Goal: Task Accomplishment & Management: Manage account settings

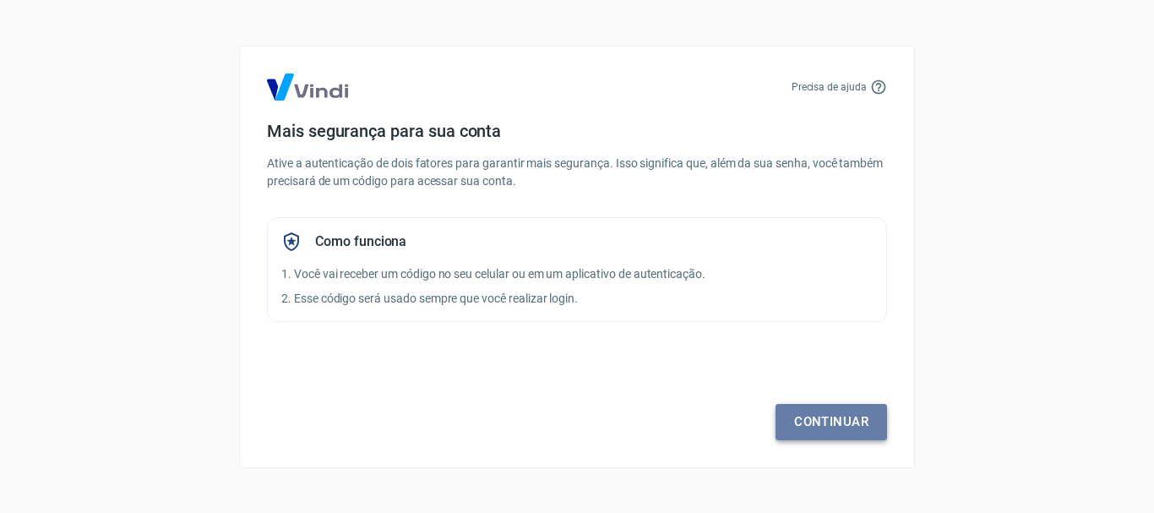
click at [844, 418] on link "Continuar" at bounding box center [832, 421] width 112 height 35
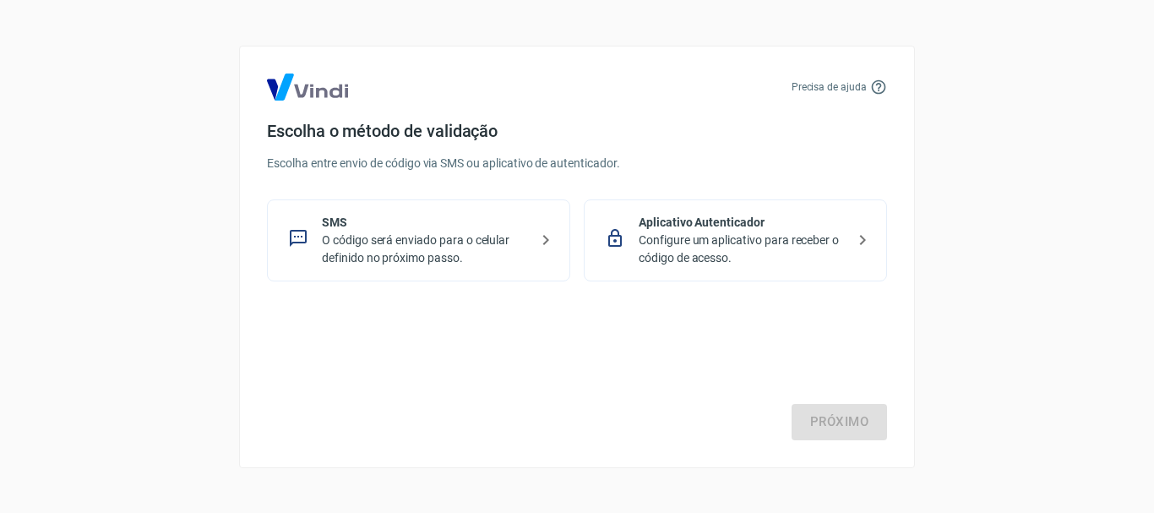
click at [444, 241] on p "O código será enviado para o celular definido no próximo passo." at bounding box center [425, 248] width 207 height 35
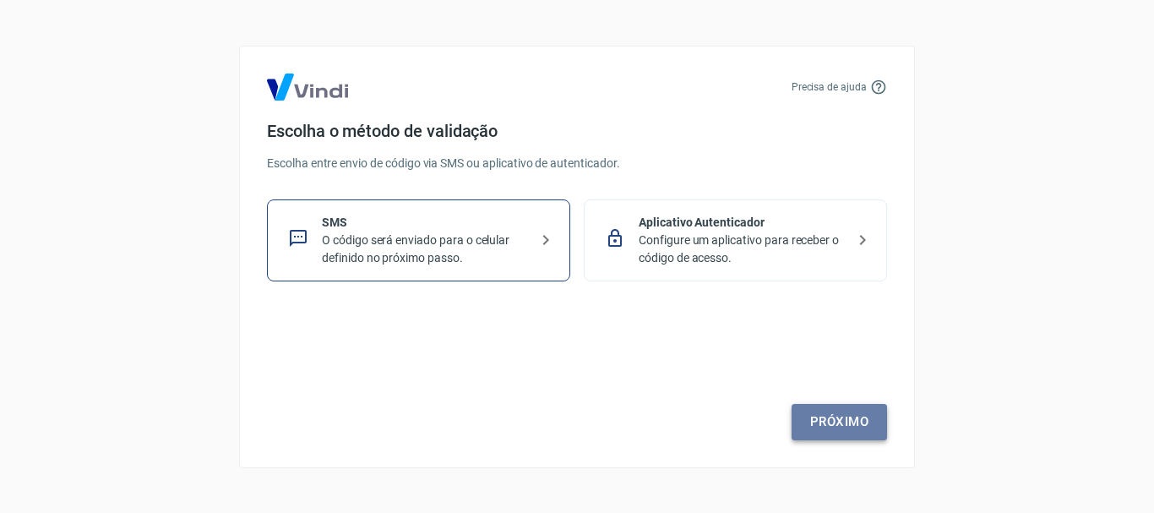
click at [836, 419] on link "Próximo" at bounding box center [839, 421] width 95 height 35
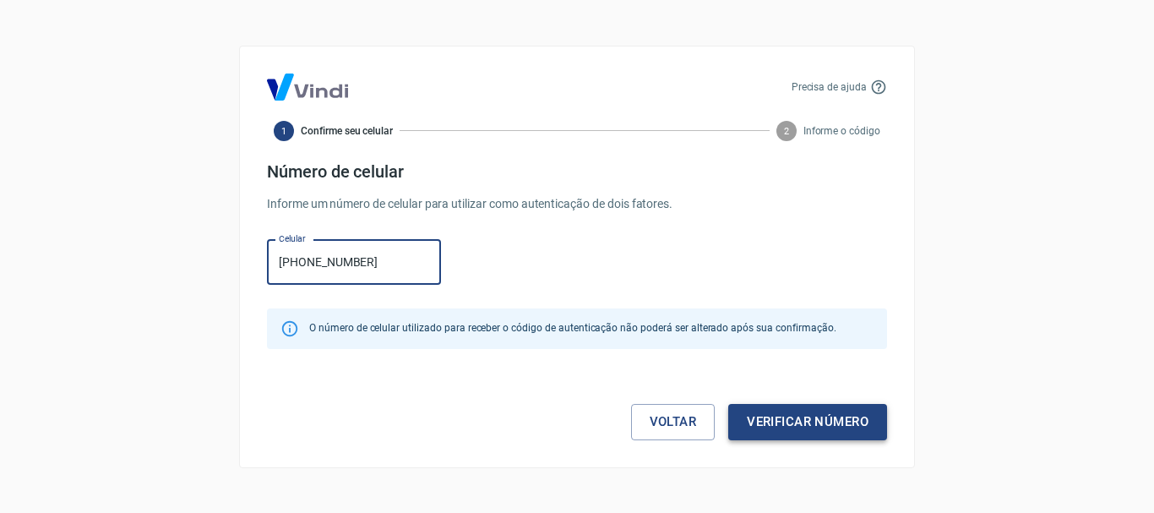
type input "(81) 98852-8341"
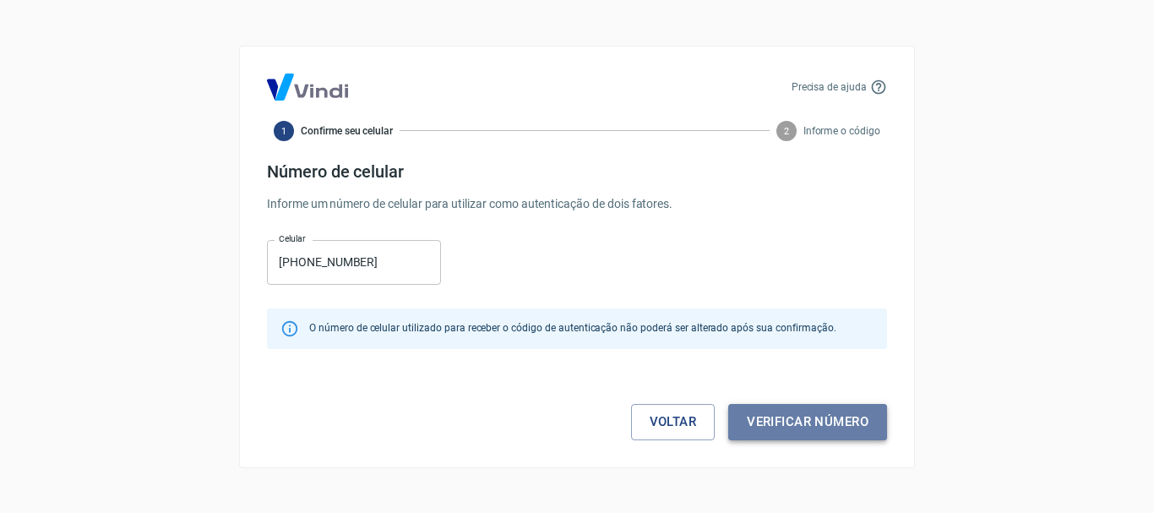
click at [832, 422] on button "Verificar número" at bounding box center [807, 421] width 159 height 35
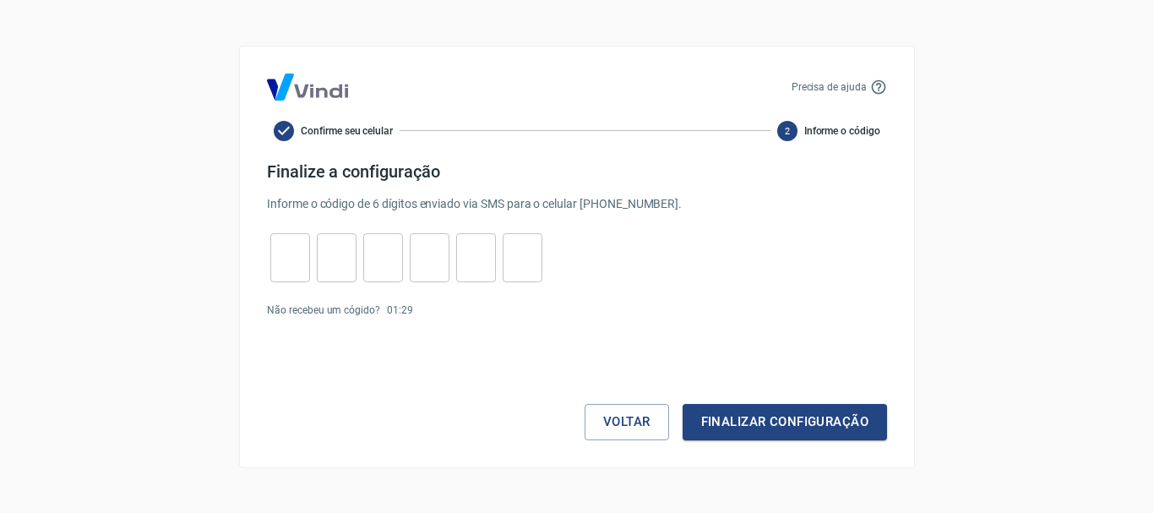
click at [292, 237] on div "​" at bounding box center [290, 257] width 40 height 49
type input "0"
type input "1"
type input "2"
type input "5"
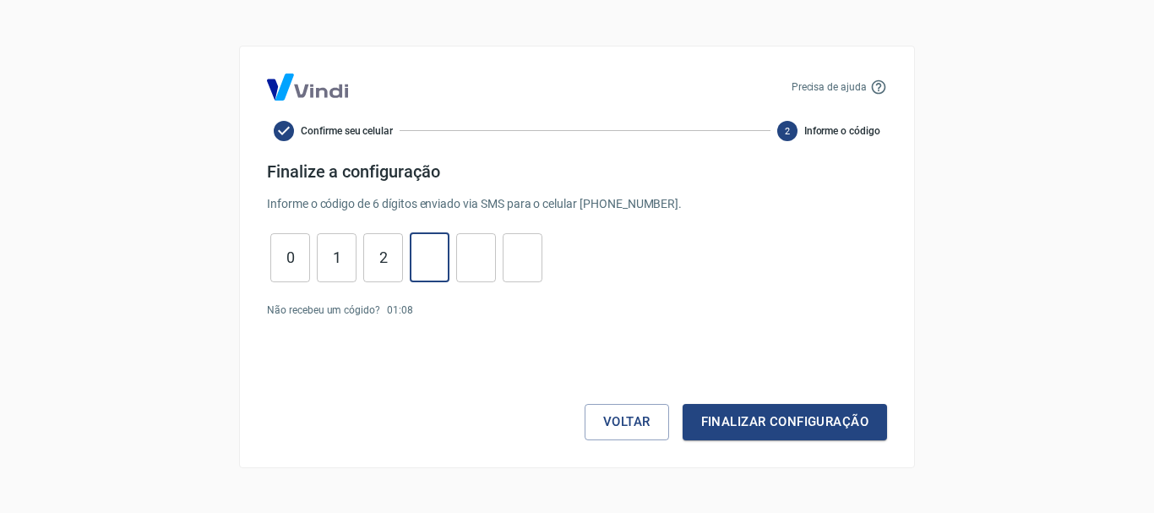
type input "2"
type input "1"
type input "0"
type input "1"
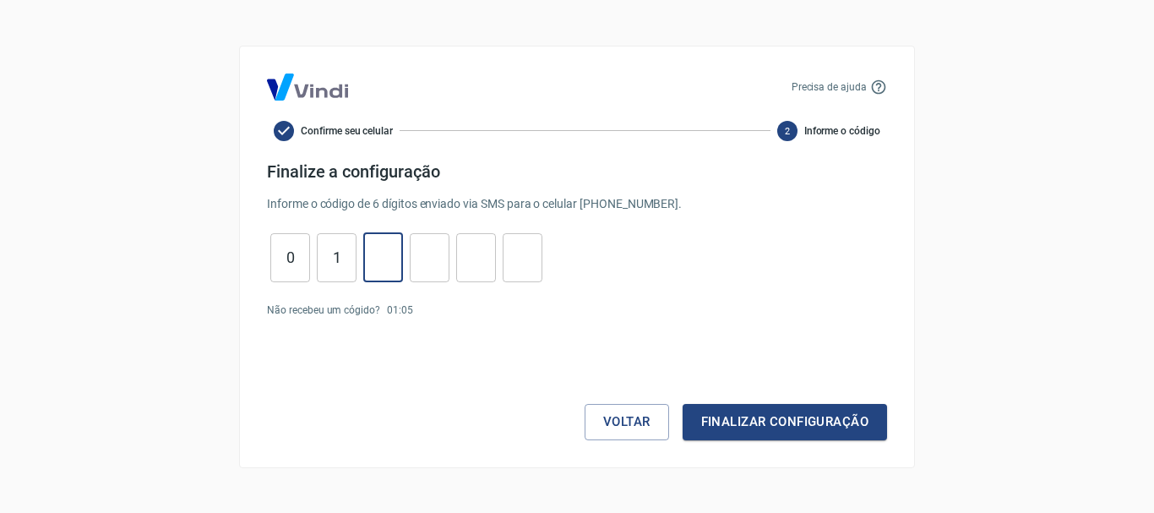
type input "3"
type input "2"
type input "5"
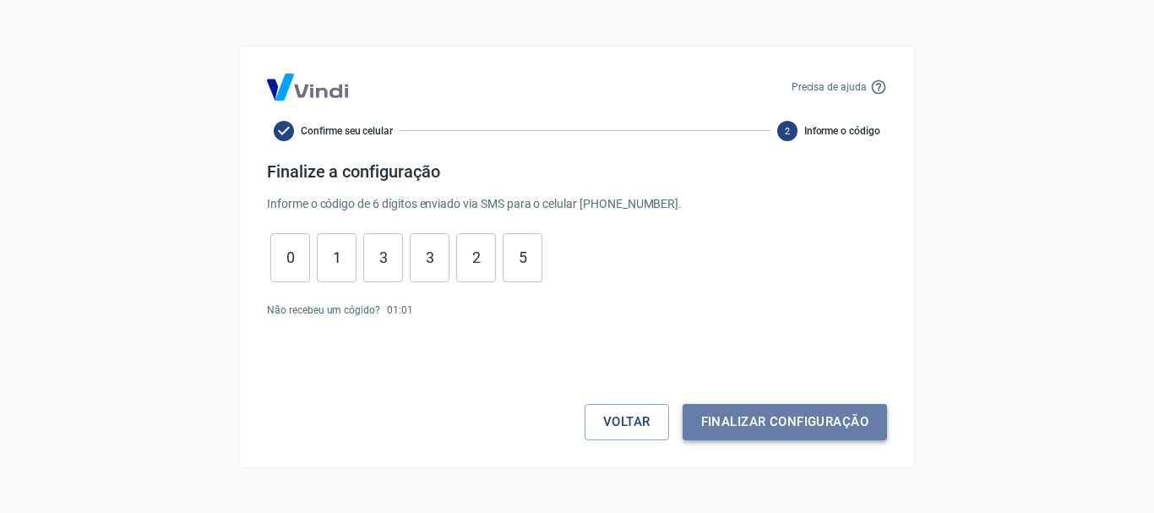
click at [788, 417] on button "Finalizar configuração" at bounding box center [785, 421] width 204 height 35
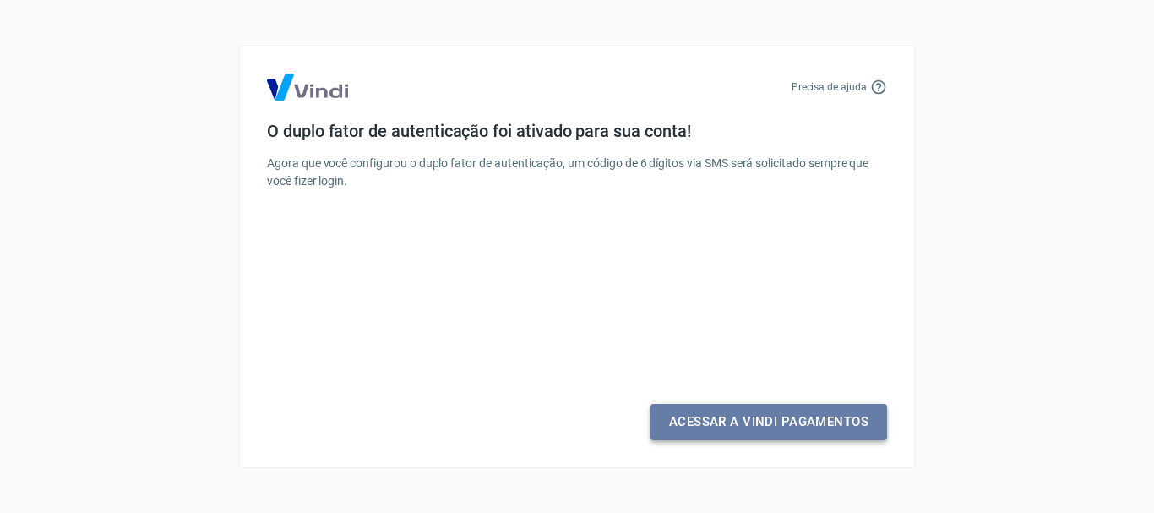
click at [787, 429] on link "Acessar a Vindi Pagamentos" at bounding box center [769, 421] width 237 height 35
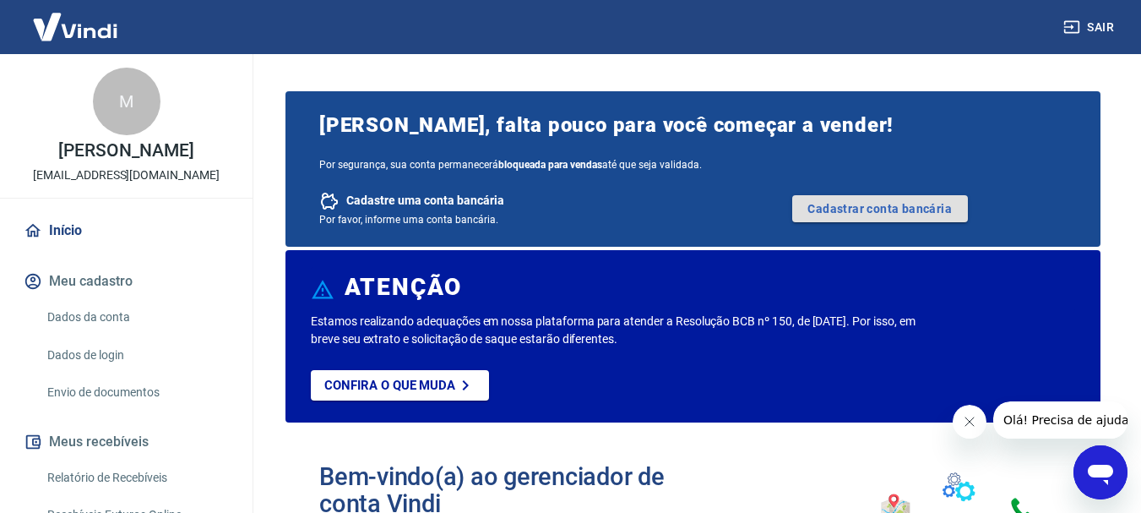
click at [889, 210] on link "Cadastrar conta bancária" at bounding box center [880, 208] width 176 height 27
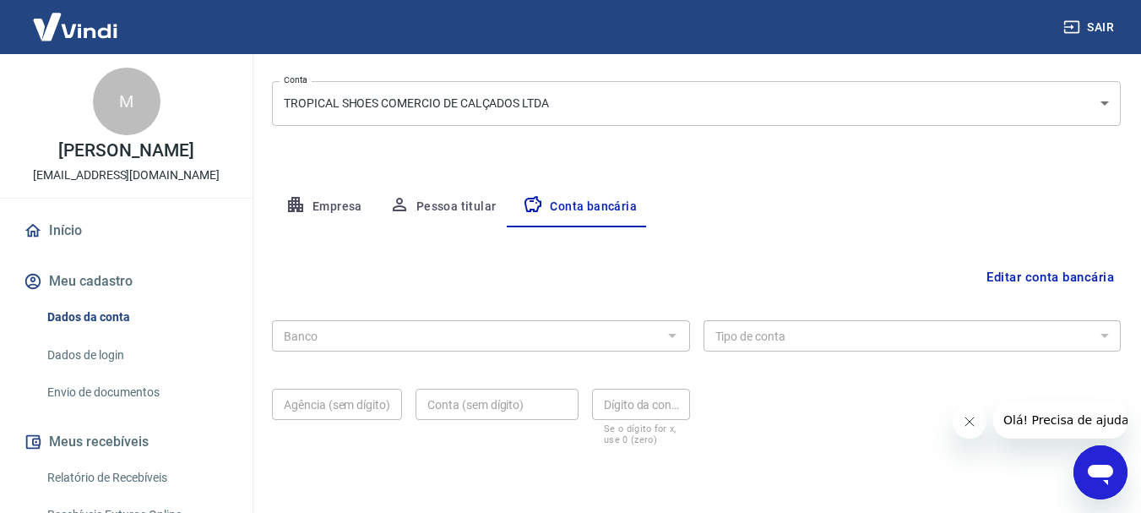
scroll to position [253, 0]
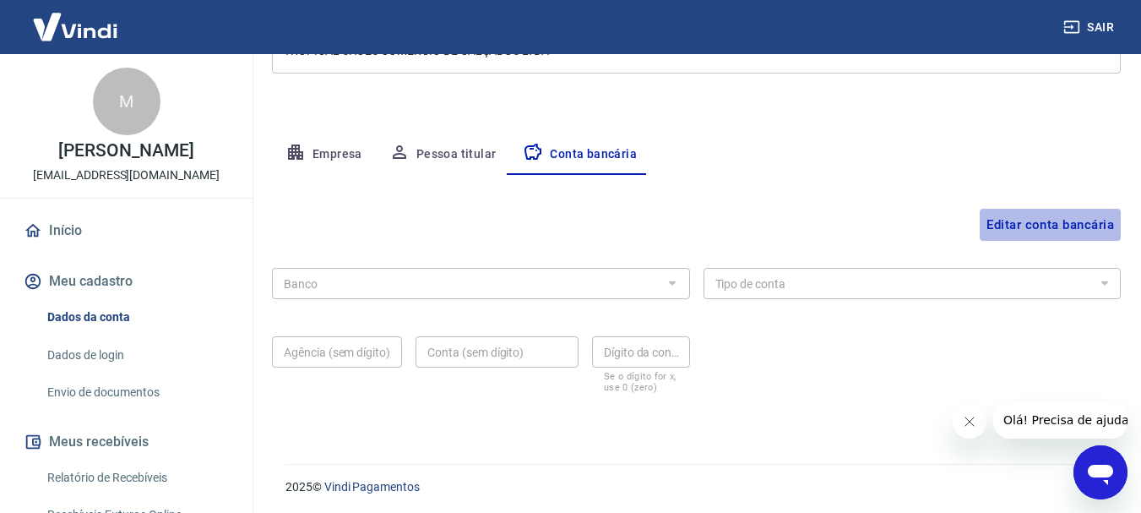
click at [1043, 218] on button "Editar conta bancária" at bounding box center [1050, 225] width 141 height 32
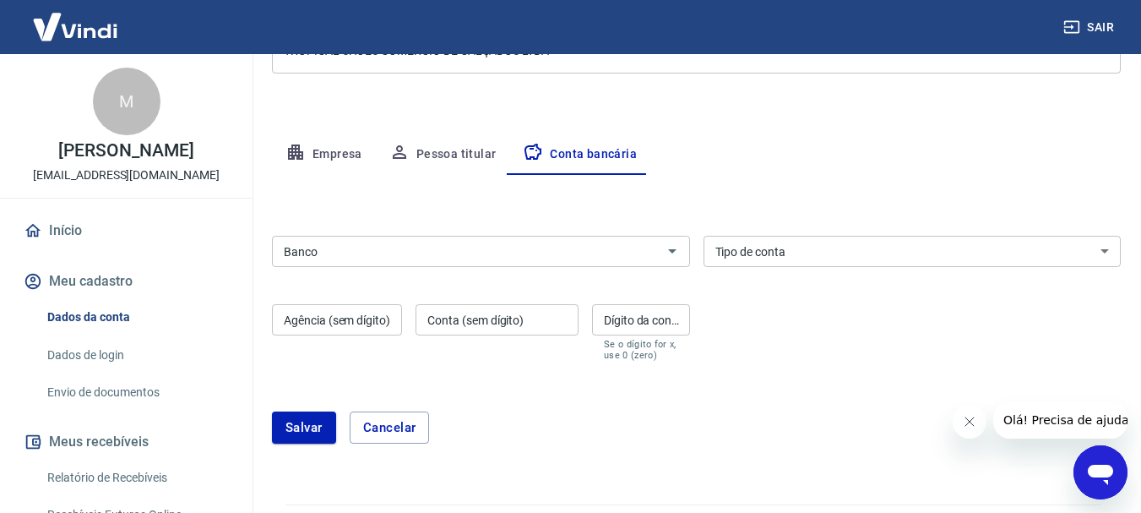
click at [503, 252] on input "Banco" at bounding box center [467, 251] width 380 height 21
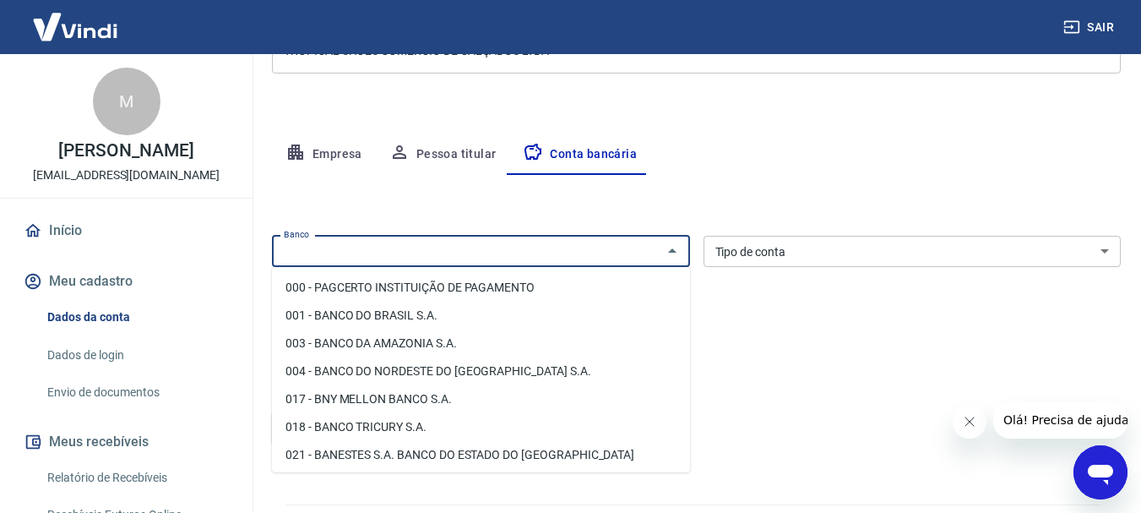
type input "4"
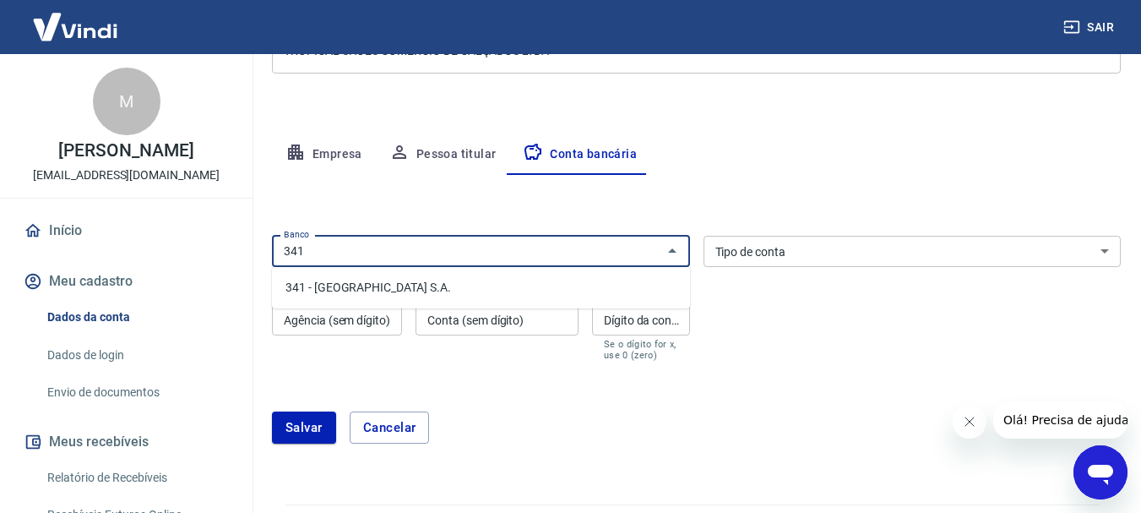
click at [449, 292] on li "341 - ITAÚ UNIBANCO S.A." at bounding box center [481, 288] width 418 height 28
type input "341 - ITAÚ UNIBANCO S.A."
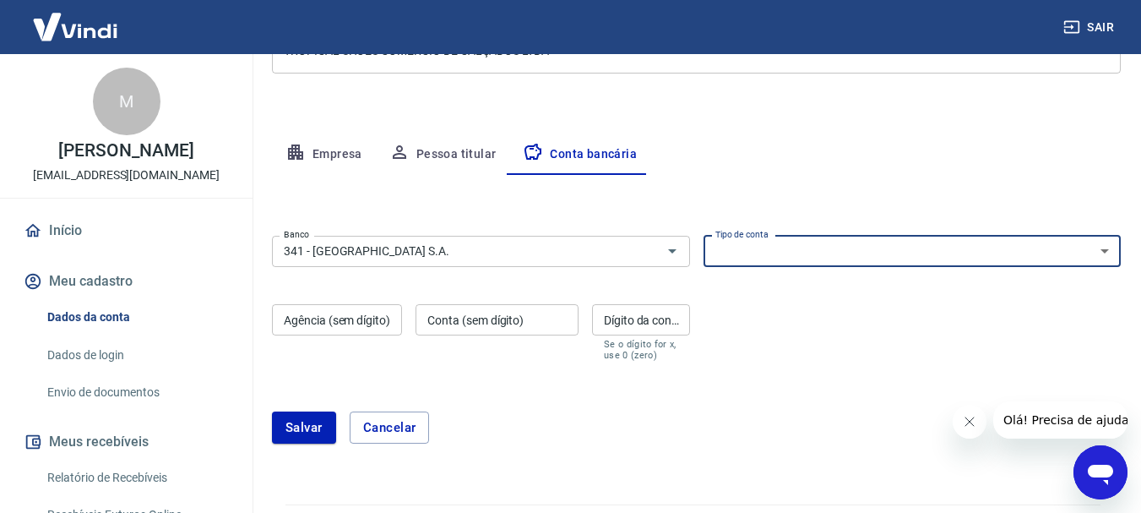
click at [908, 253] on select "Conta Corrente Conta Poupança" at bounding box center [913, 251] width 418 height 31
select select "1"
click at [704, 236] on select "Conta Corrente Conta Poupança" at bounding box center [913, 251] width 418 height 31
click at [329, 335] on div "Agência (sem dígito) Agência (sem dígito)" at bounding box center [337, 332] width 130 height 57
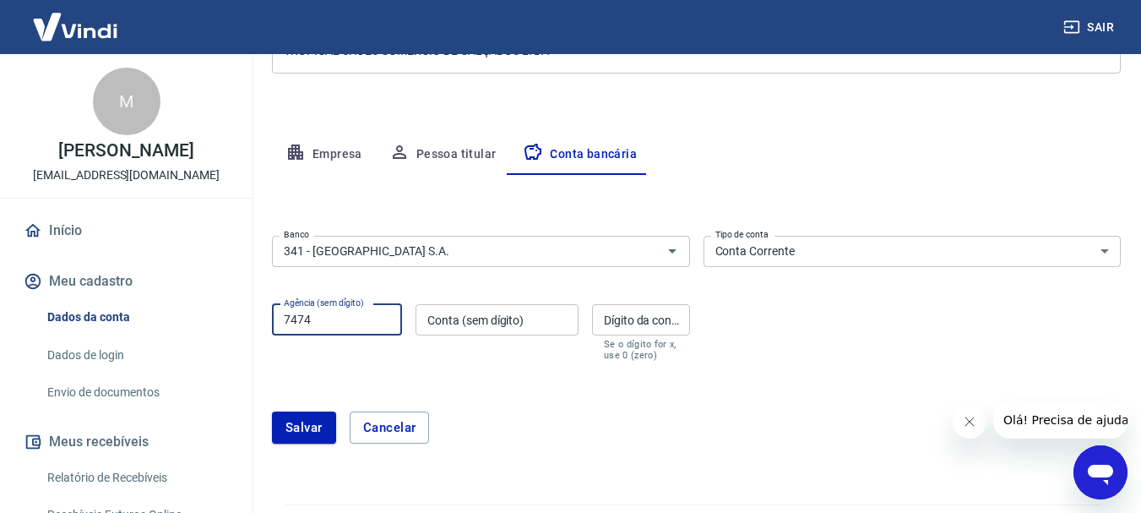
type input "7474"
click at [500, 322] on input "Conta (sem dígito)" at bounding box center [497, 319] width 163 height 31
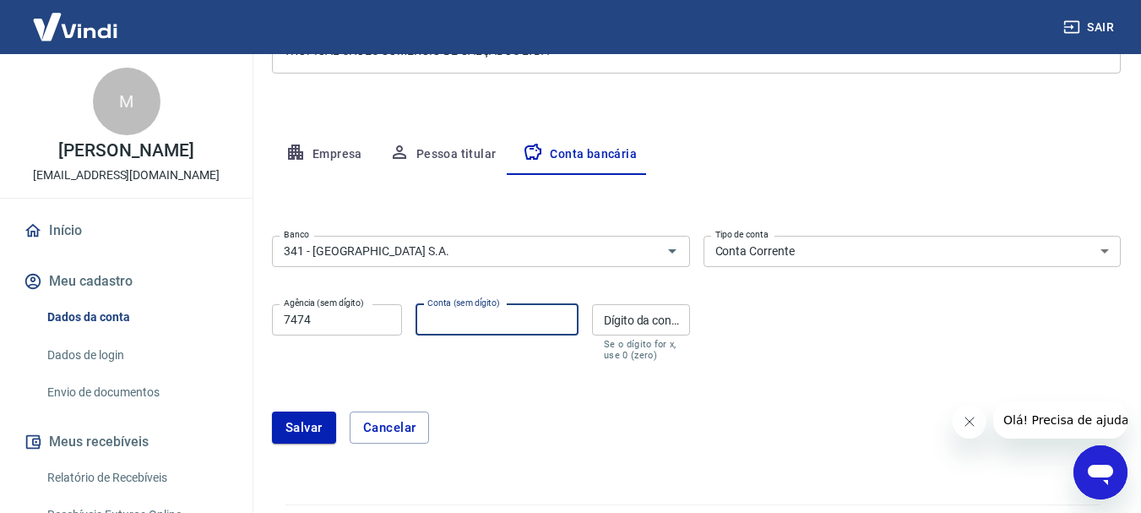
click at [500, 322] on input "Conta (sem dígito)" at bounding box center [497, 319] width 163 height 31
type input "98753"
click at [641, 321] on input "Dígito da conta" at bounding box center [641, 319] width 98 height 31
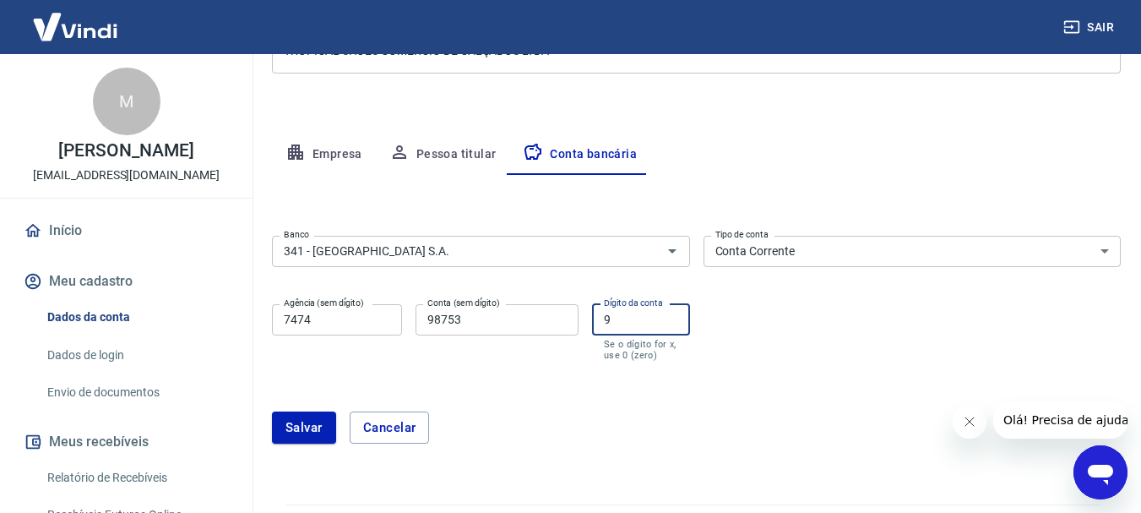
scroll to position [297, 0]
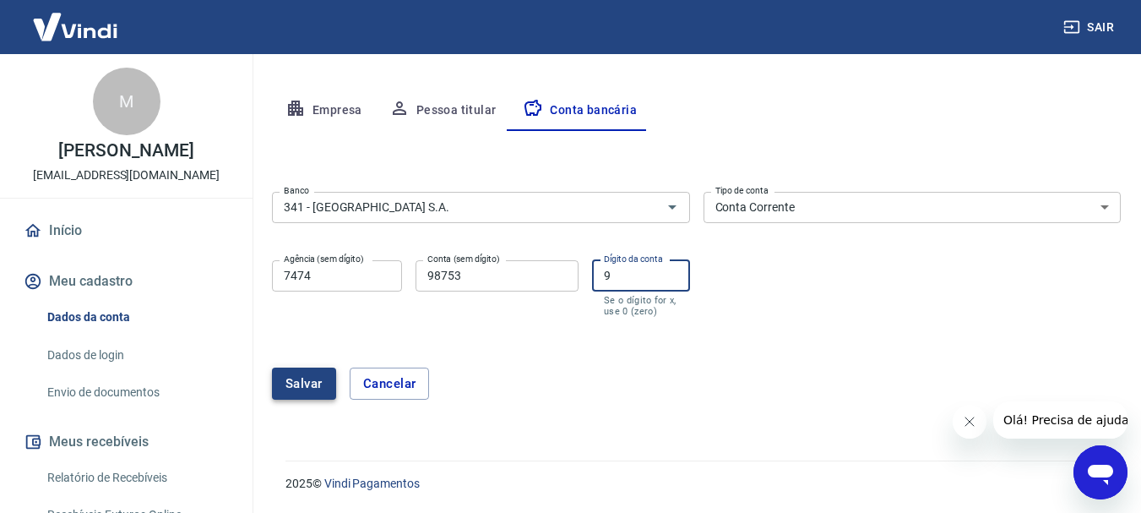
type input "9"
click at [299, 373] on button "Salvar" at bounding box center [304, 384] width 64 height 32
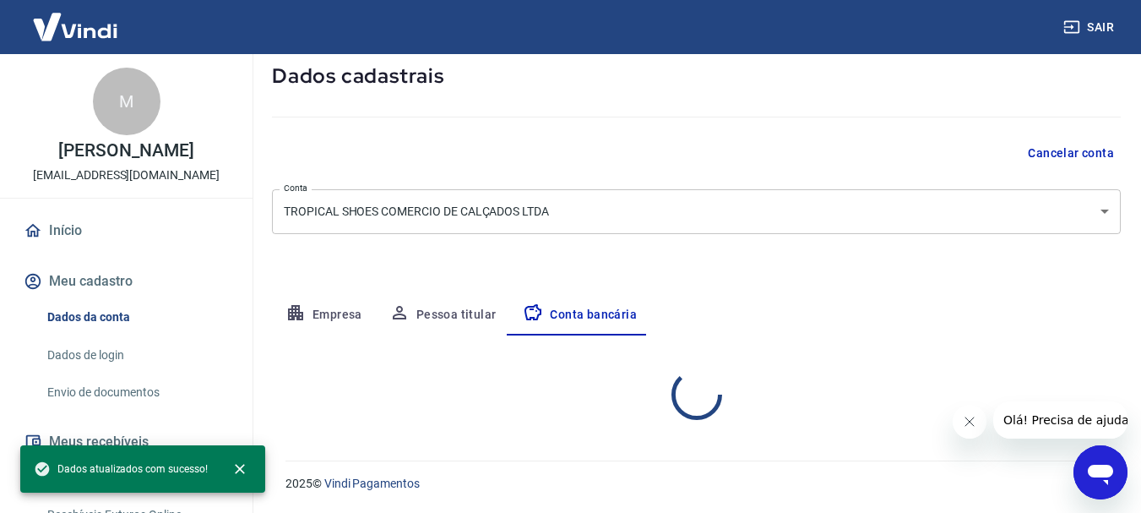
select select "1"
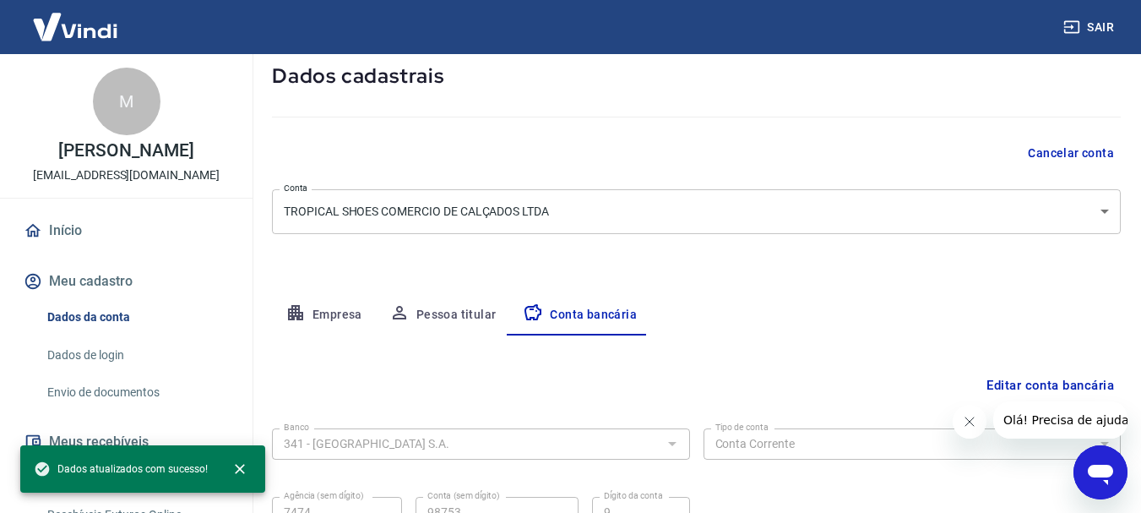
scroll to position [257, 0]
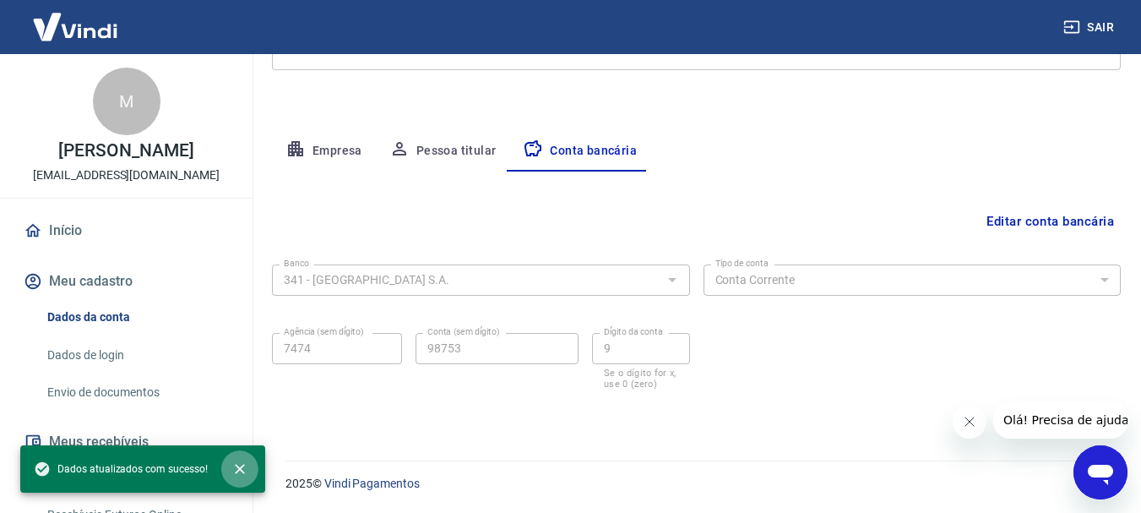
click at [238, 466] on icon "close" at bounding box center [239, 468] width 17 height 17
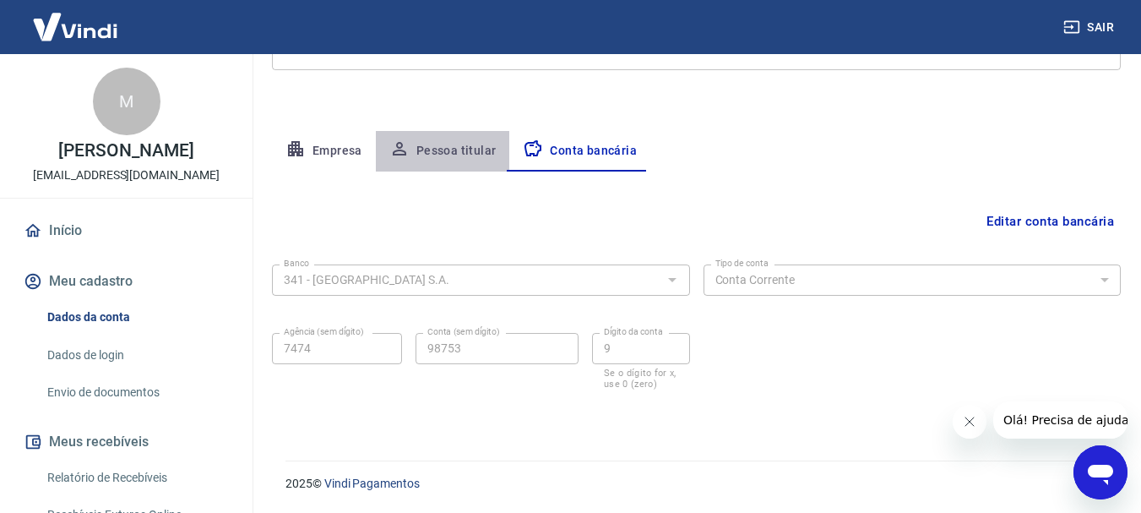
click at [446, 147] on button "Pessoa titular" at bounding box center [443, 151] width 134 height 41
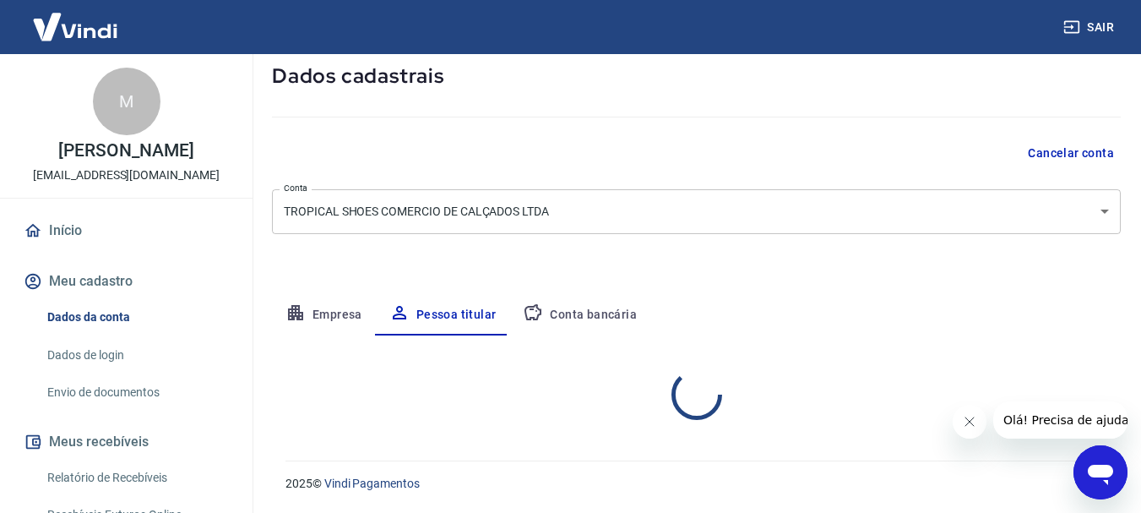
scroll to position [163, 0]
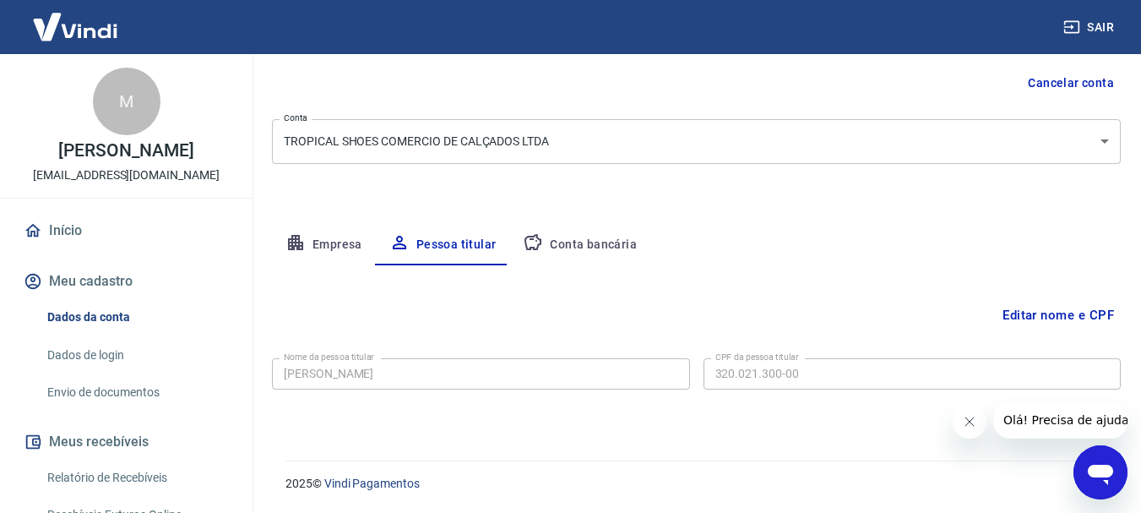
click at [585, 242] on button "Conta bancária" at bounding box center [579, 245] width 141 height 41
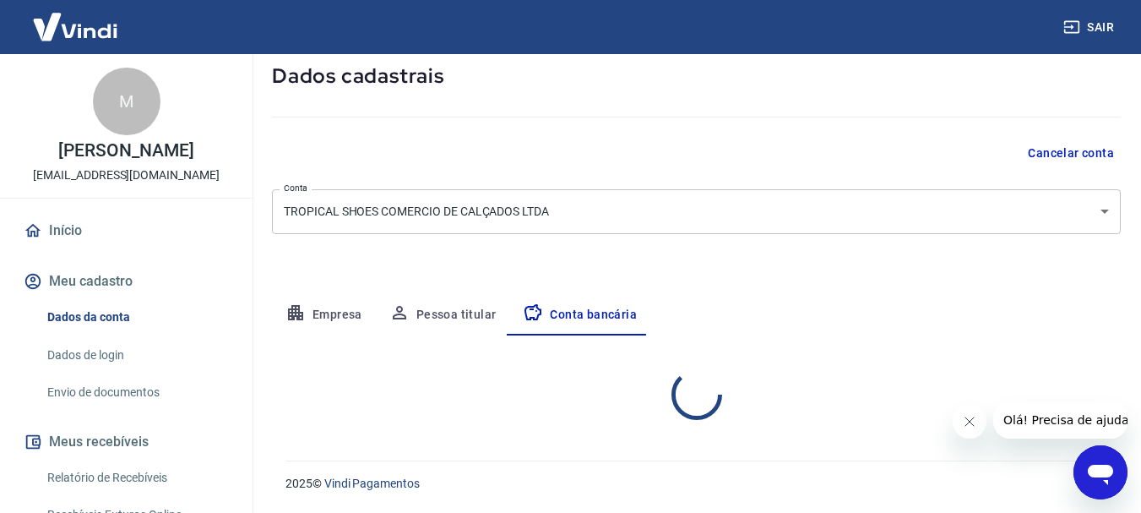
select select "1"
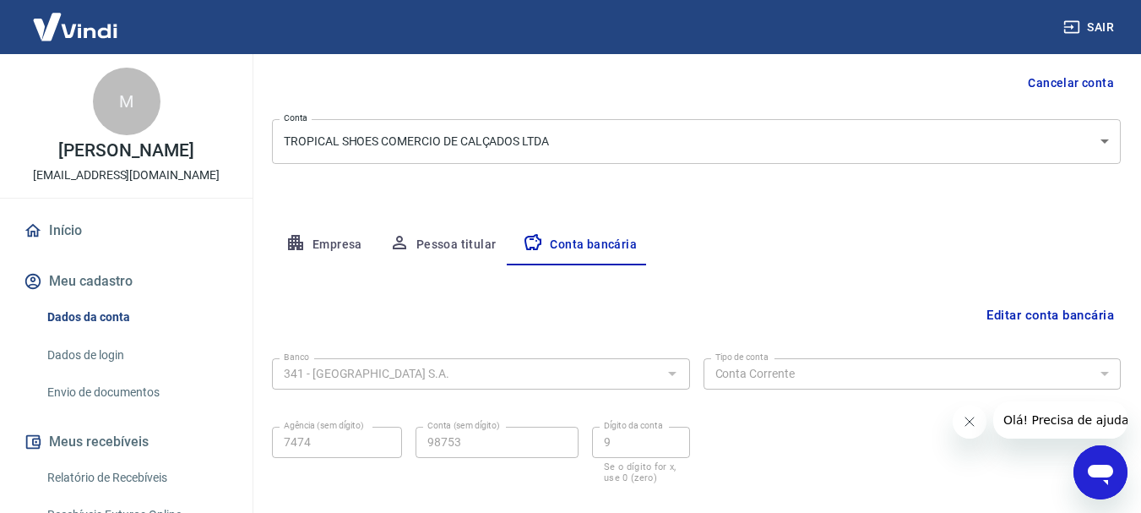
click at [344, 241] on button "Empresa" at bounding box center [324, 245] width 104 height 41
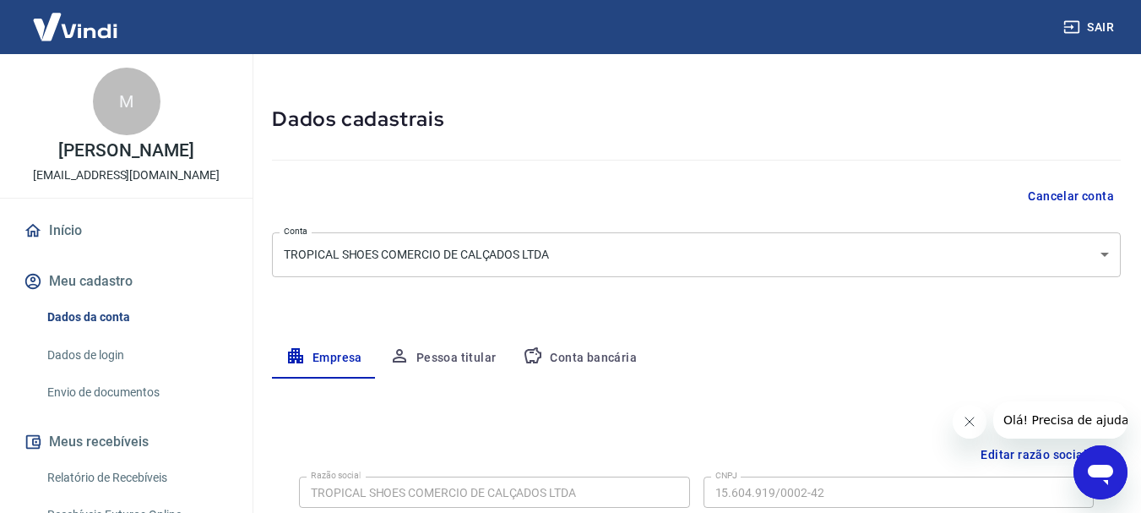
scroll to position [0, 0]
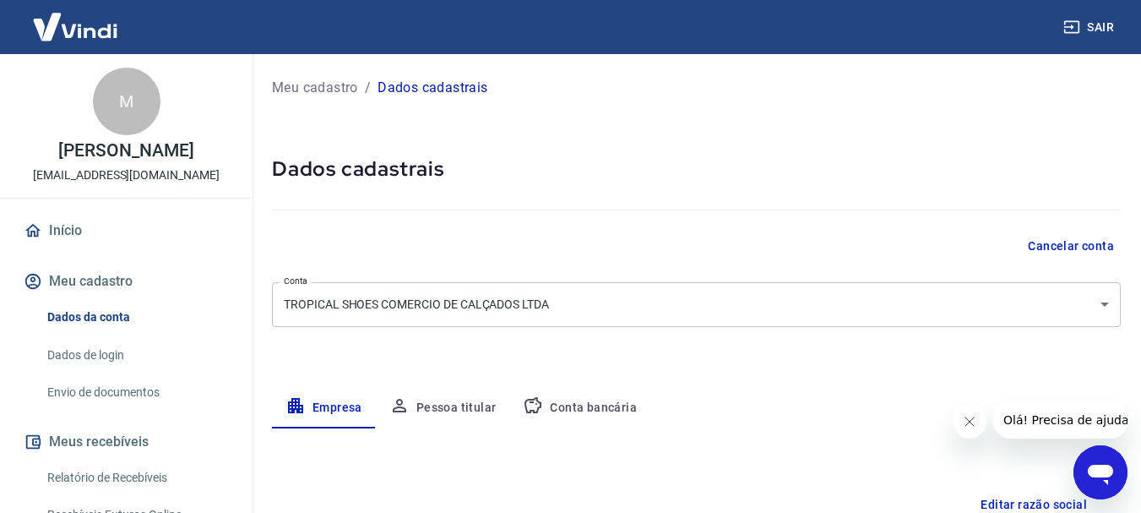
click at [98, 19] on img at bounding box center [75, 27] width 110 height 52
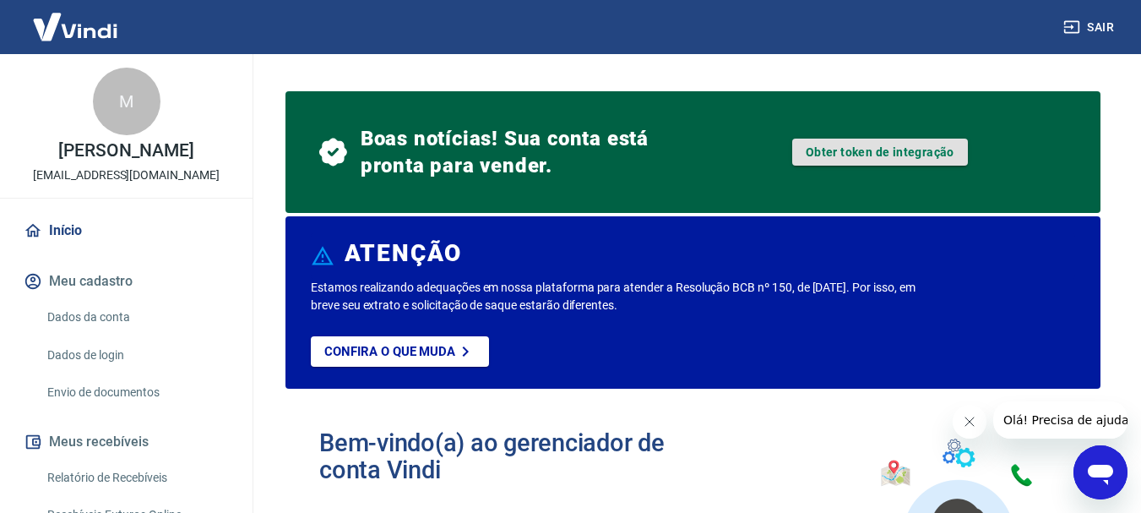
click at [872, 156] on link "Obter token de integração" at bounding box center [880, 152] width 176 height 27
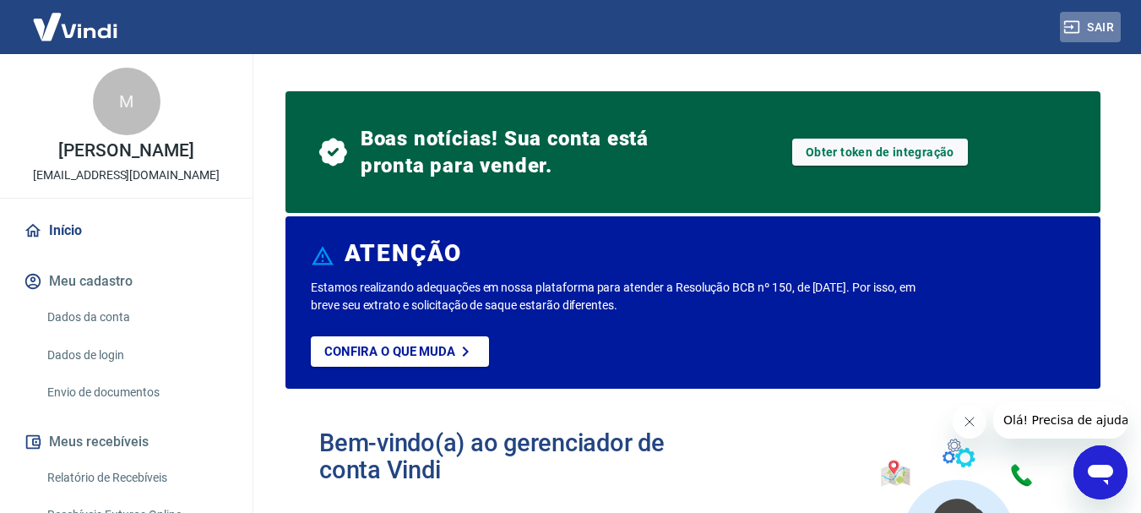
click at [1107, 14] on button "Sair" at bounding box center [1090, 27] width 61 height 31
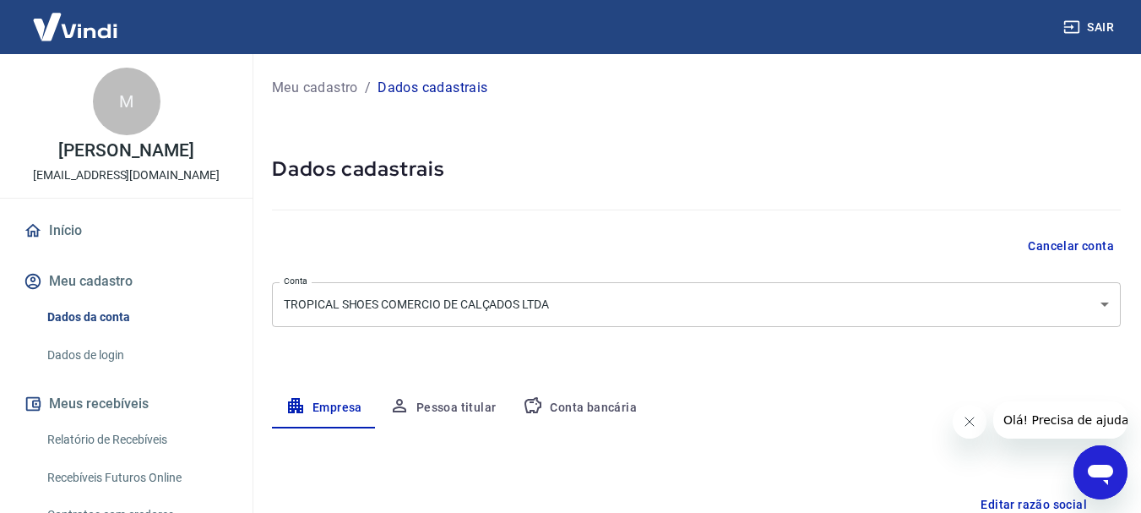
click at [91, 25] on img at bounding box center [75, 27] width 110 height 52
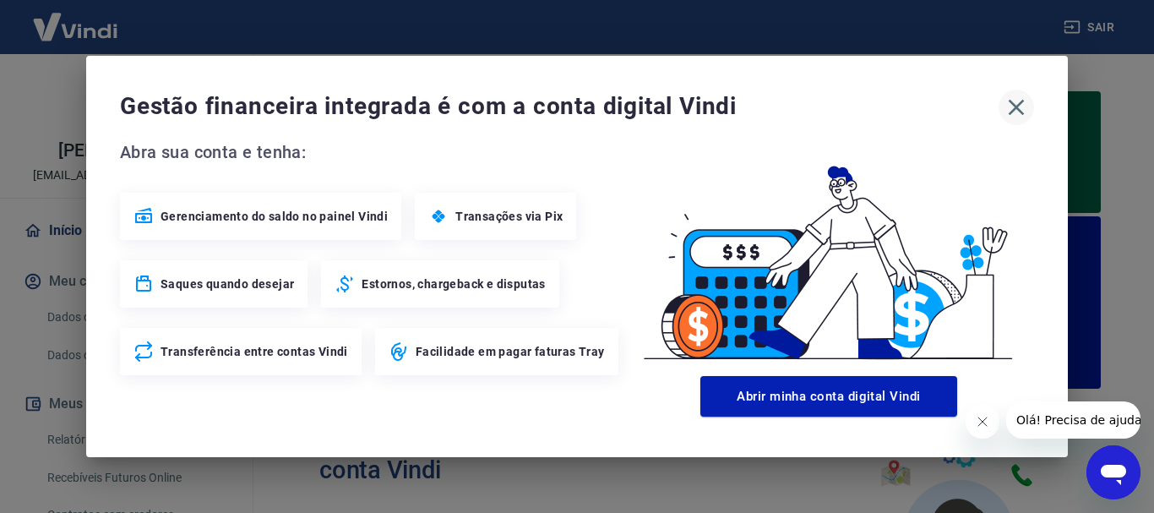
click at [1015, 106] on icon "button" at bounding box center [1017, 108] width 16 height 16
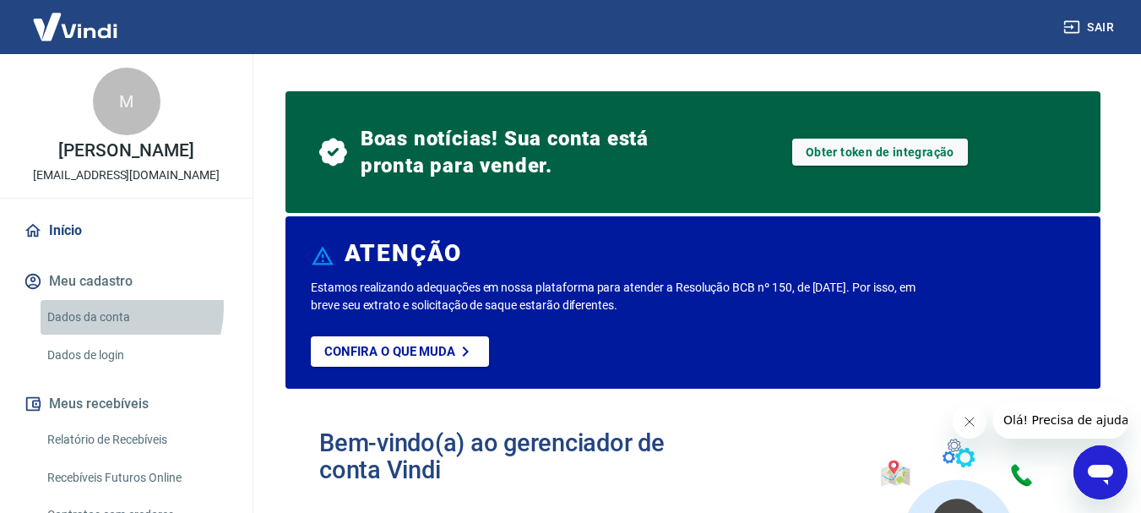
click at [112, 308] on link "Dados da conta" at bounding box center [137, 317] width 192 height 35
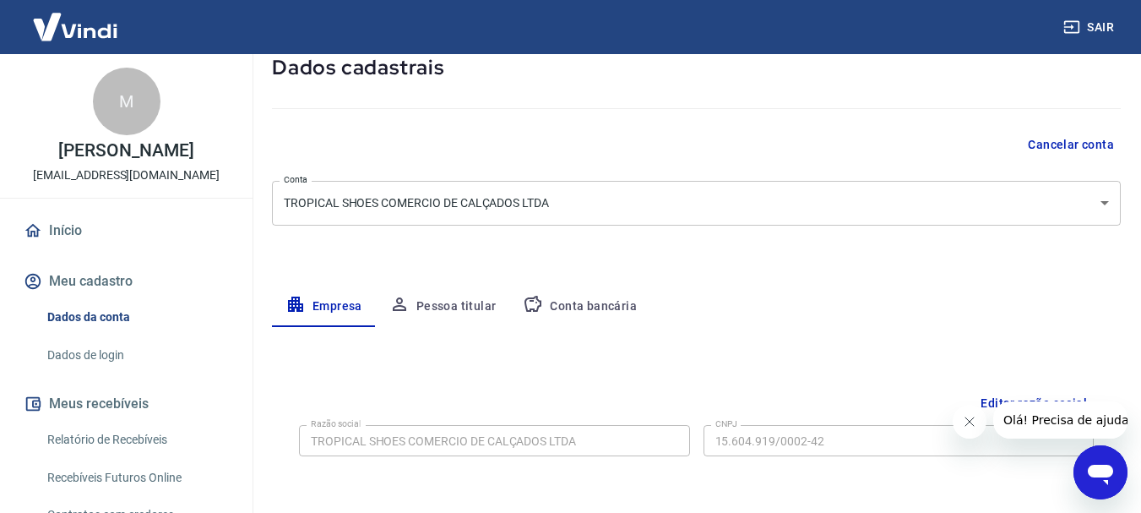
scroll to position [507, 0]
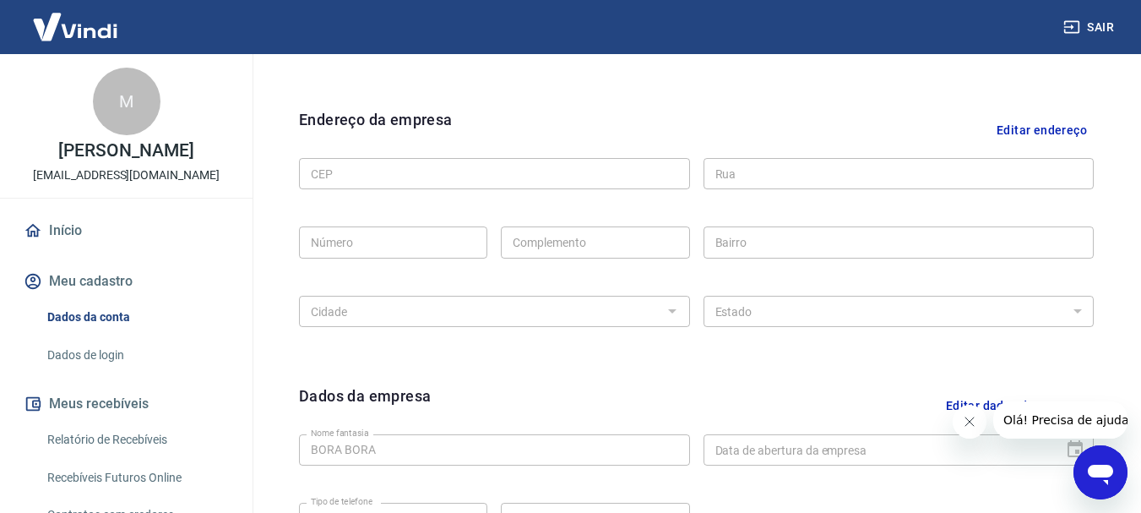
click at [101, 280] on button "Meu cadastro" at bounding box center [126, 281] width 212 height 37
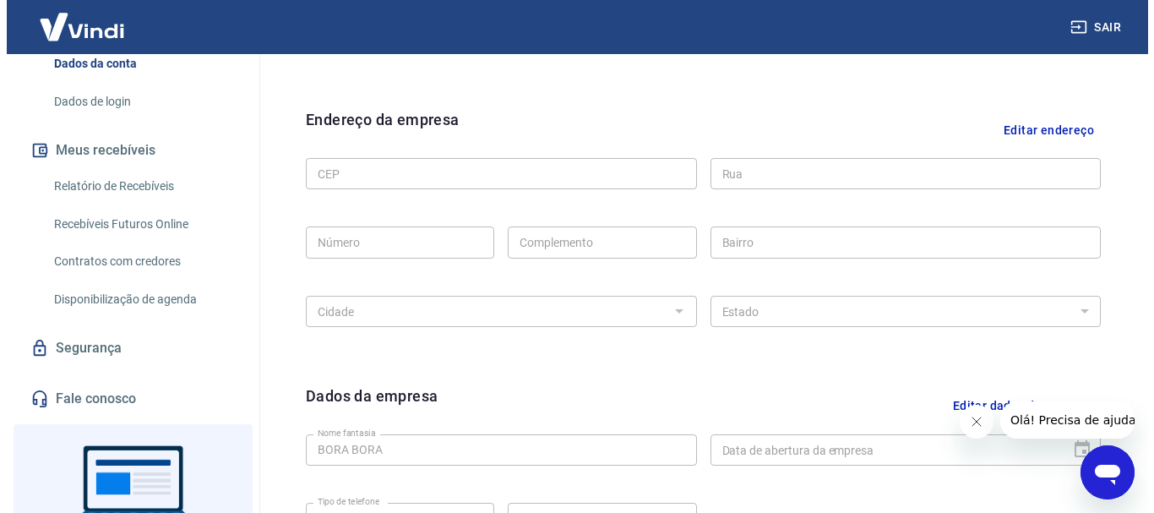
scroll to position [0, 0]
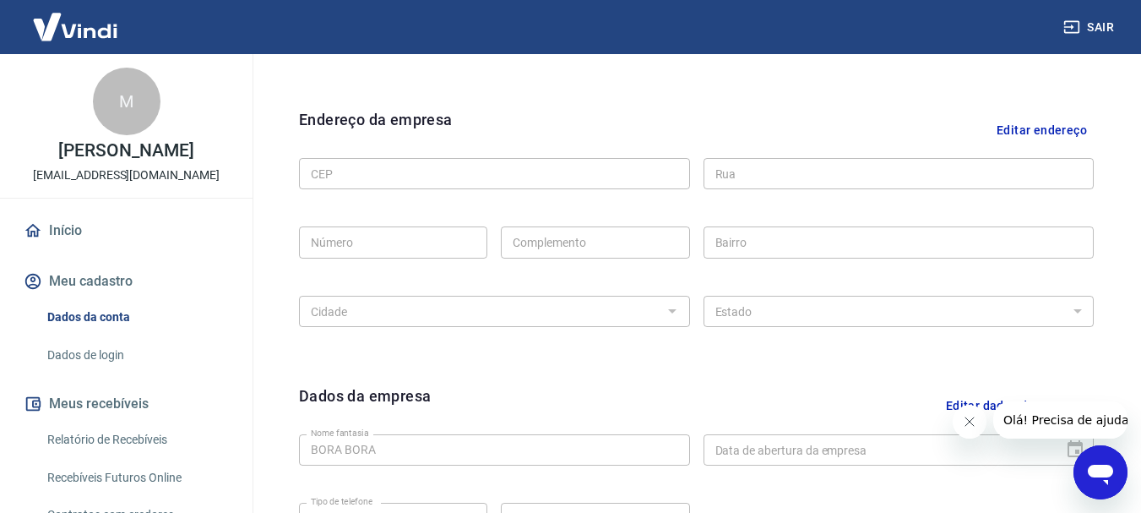
click at [133, 98] on div "M" at bounding box center [127, 102] width 68 height 68
click at [93, 19] on img at bounding box center [75, 27] width 110 height 52
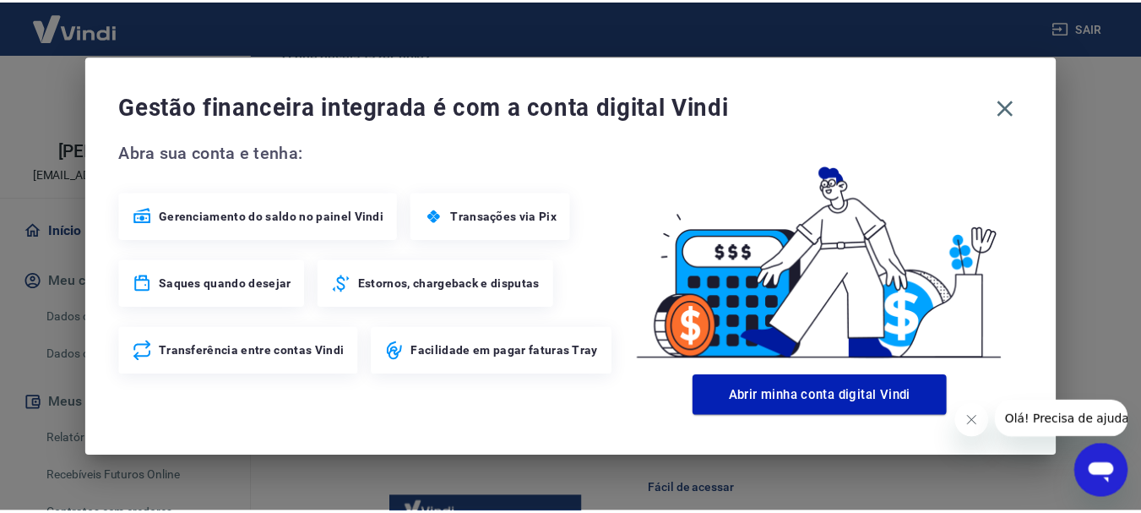
scroll to position [632, 0]
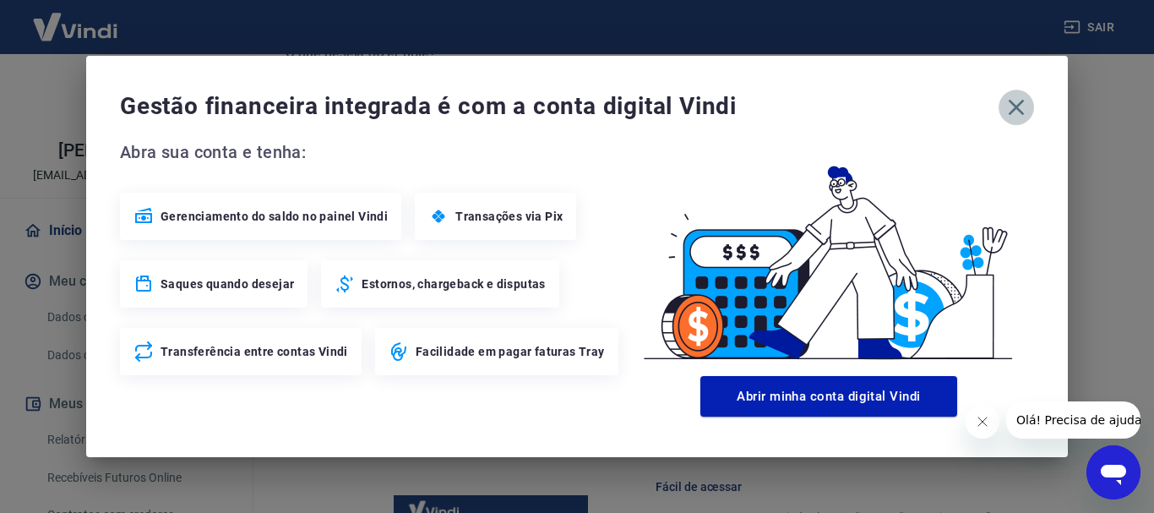
click at [1018, 110] on icon "button" at bounding box center [1017, 108] width 16 height 16
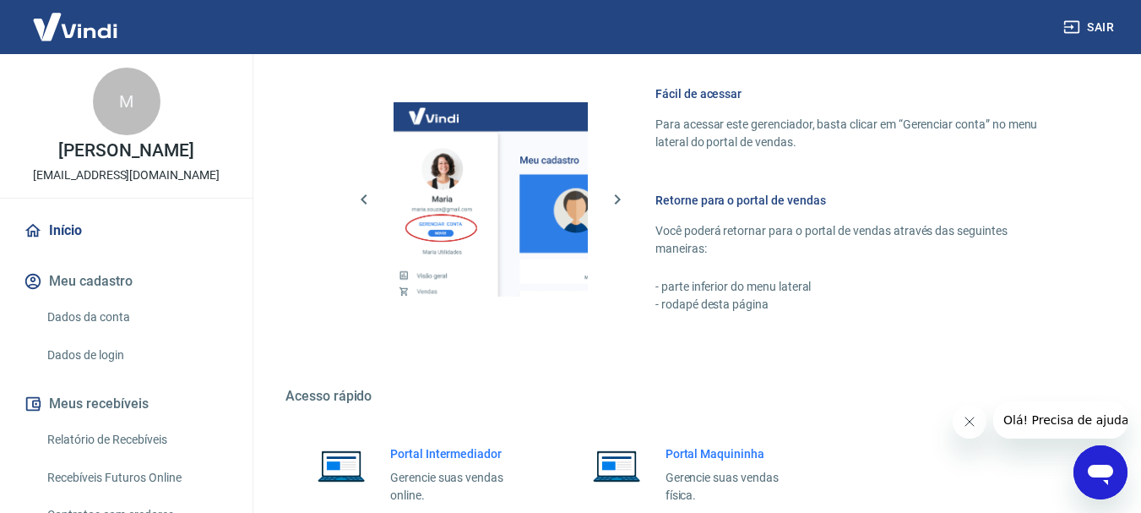
scroll to position [836, 0]
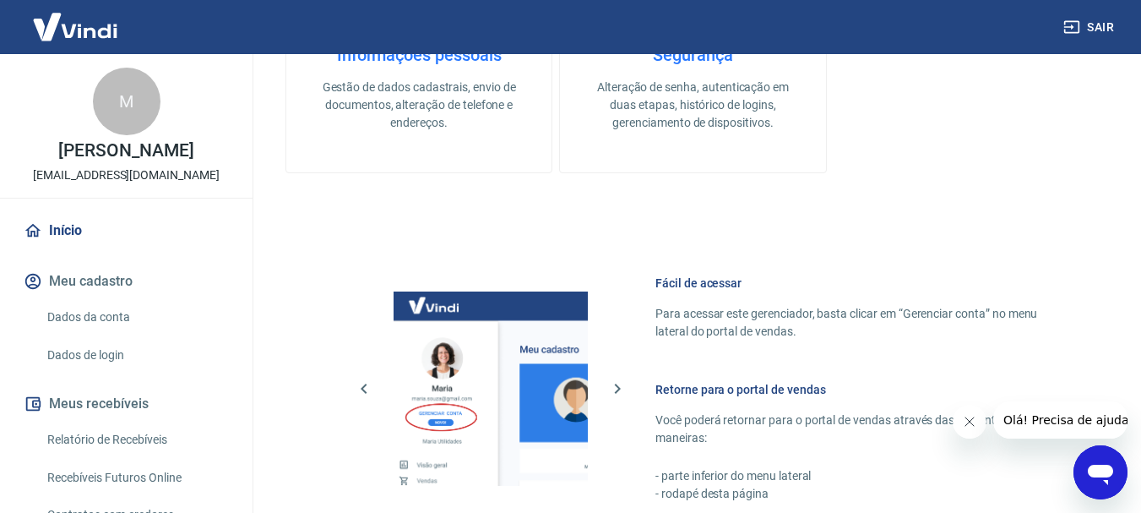
click at [119, 107] on div "M" at bounding box center [127, 102] width 68 height 68
click at [73, 20] on img at bounding box center [75, 27] width 110 height 52
click at [90, 21] on img at bounding box center [75, 27] width 110 height 52
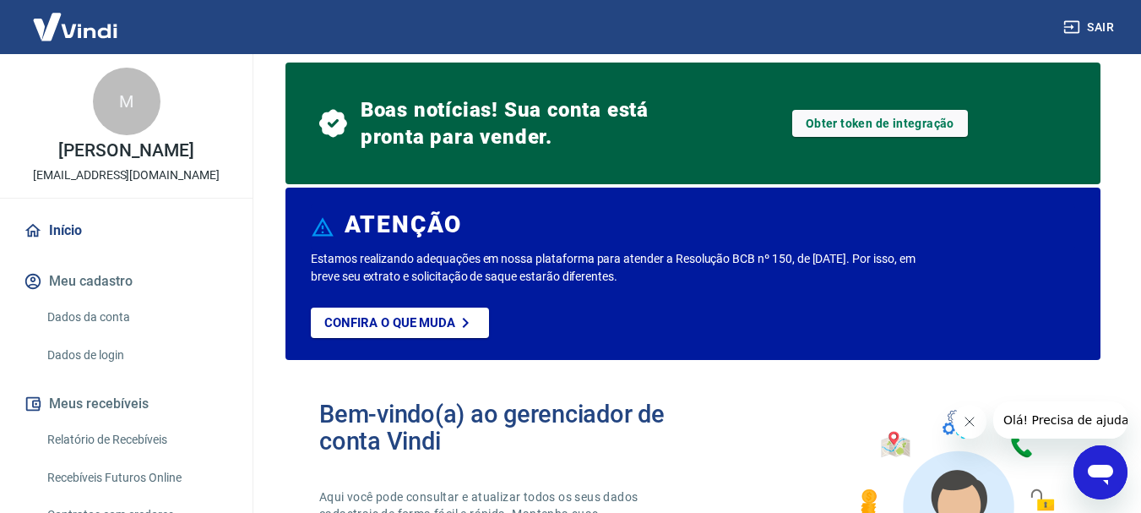
scroll to position [0, 0]
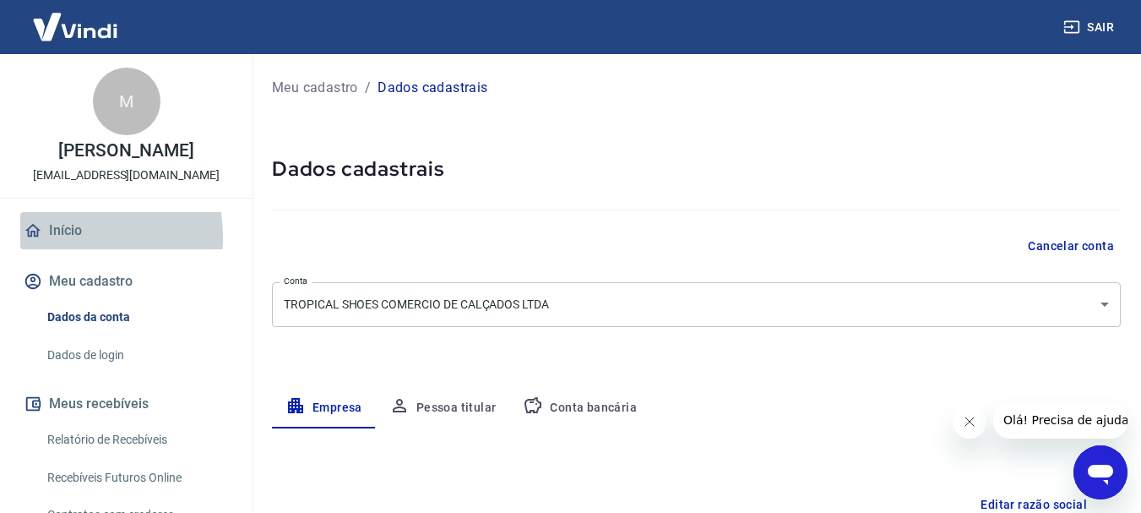
click at [62, 237] on link "Início" at bounding box center [126, 230] width 212 height 37
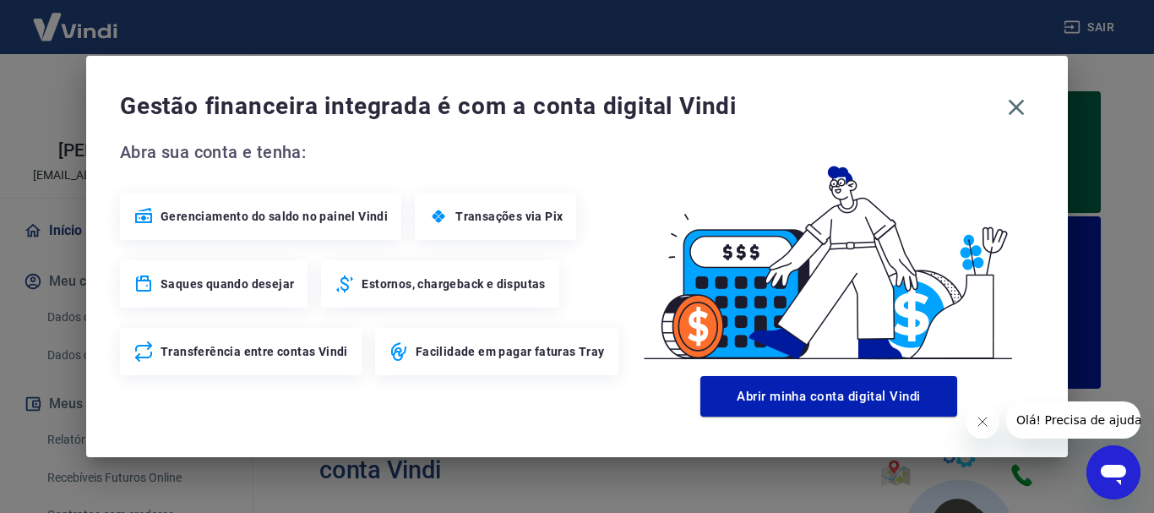
click at [982, 422] on icon "Fechar mensagem da empresa" at bounding box center [981, 421] width 8 height 8
click at [1015, 114] on icon "button" at bounding box center [1016, 107] width 27 height 27
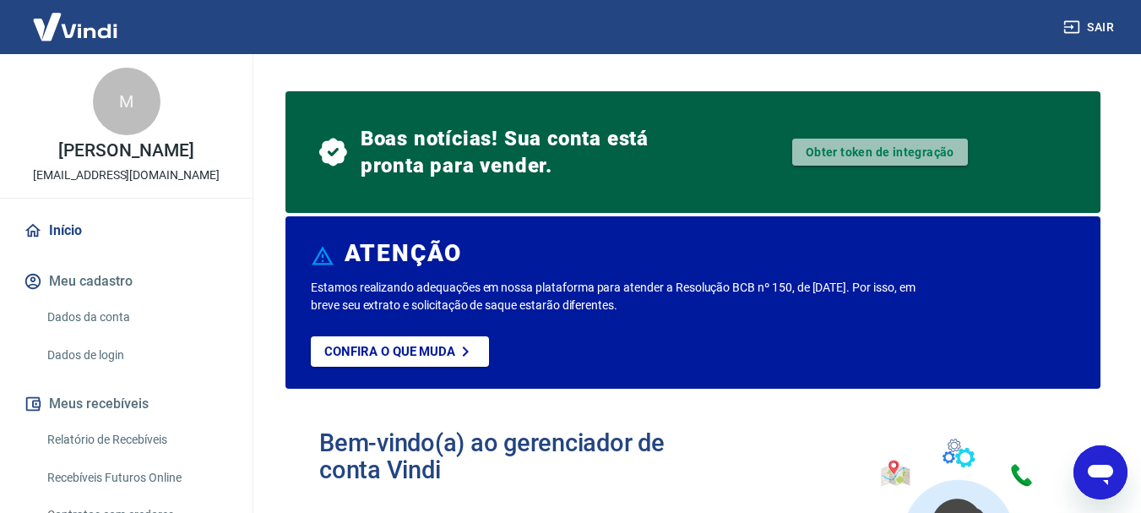
click at [854, 152] on link "Obter token de integração" at bounding box center [880, 152] width 176 height 27
click at [893, 155] on link "Obter token de integração" at bounding box center [880, 152] width 176 height 27
click at [894, 160] on link "Obter token de integração" at bounding box center [880, 152] width 176 height 27
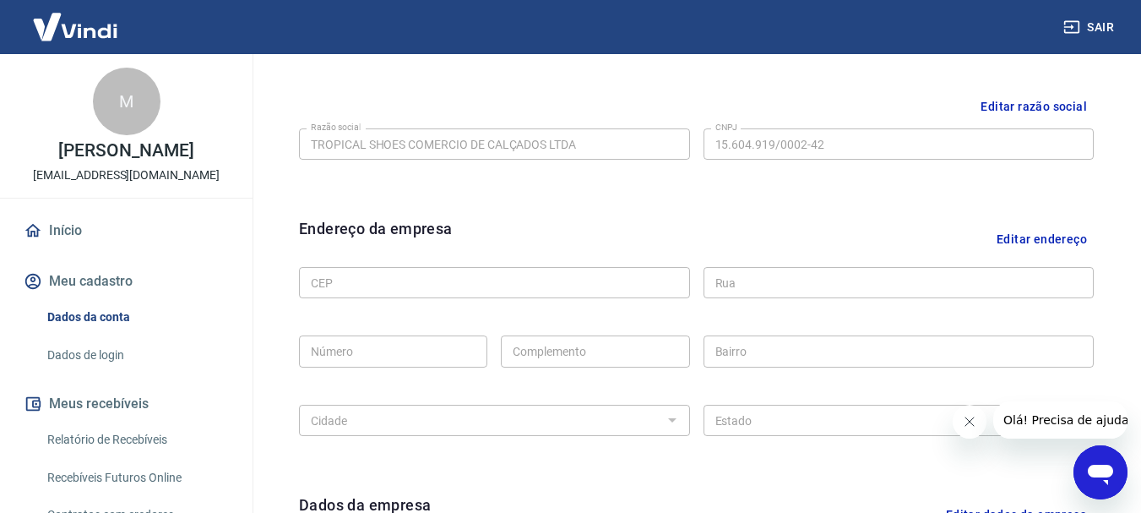
scroll to position [422, 0]
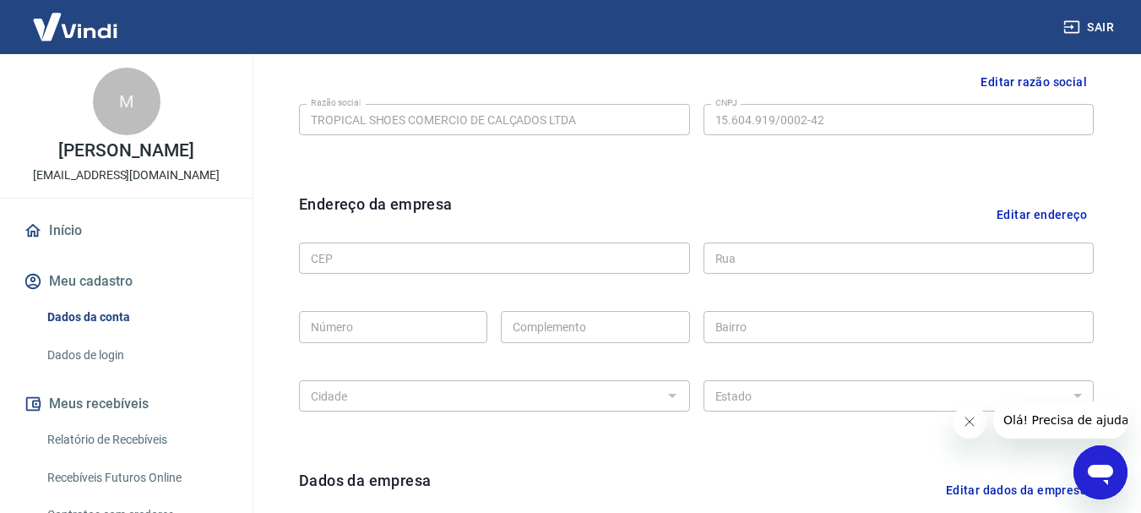
click at [412, 242] on div "CEP CEP Rua Rua Número Número Complemento Complemento [GEOGRAPHIC_DATA] [GEOGRA…" at bounding box center [696, 325] width 795 height 178
click at [1017, 221] on button "Editar endereço" at bounding box center [1042, 214] width 104 height 43
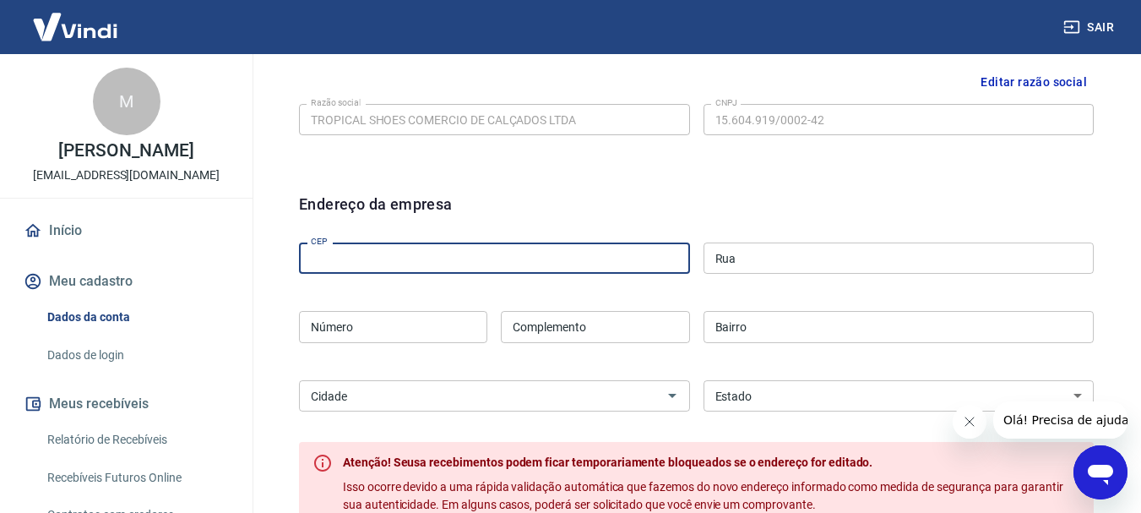
click at [419, 257] on input "CEP" at bounding box center [494, 257] width 391 height 31
type input "53401-445"
type input "Rodovia PE-15 - do"
type input "km 16"
select select "PE"
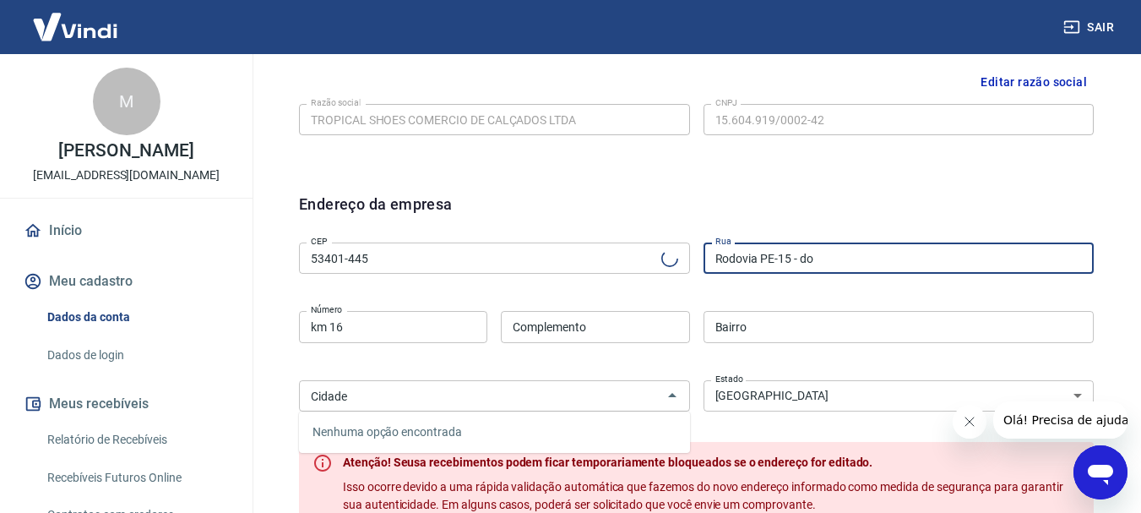
click at [849, 259] on input "Rodovia PE-15 - do" at bounding box center [899, 257] width 391 height 31
type input "Rodovia PE-15"
type input "Centro"
type input "Paulista"
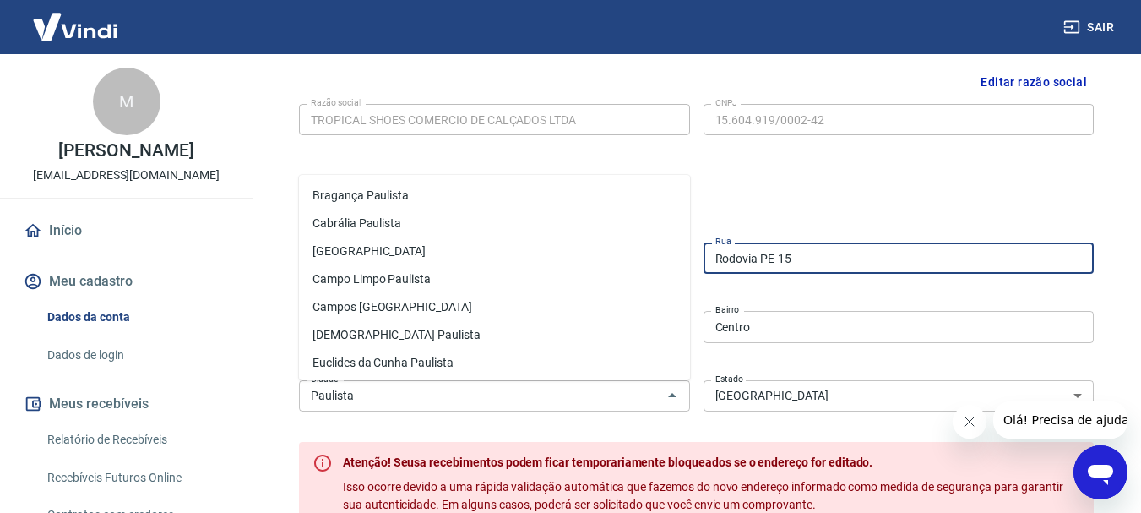
click at [909, 186] on div "Endereço da empresa CEP 53401-445 CEP [GEOGRAPHIC_DATA] PE-15 Rua Número km 16 …" at bounding box center [697, 410] width 822 height 463
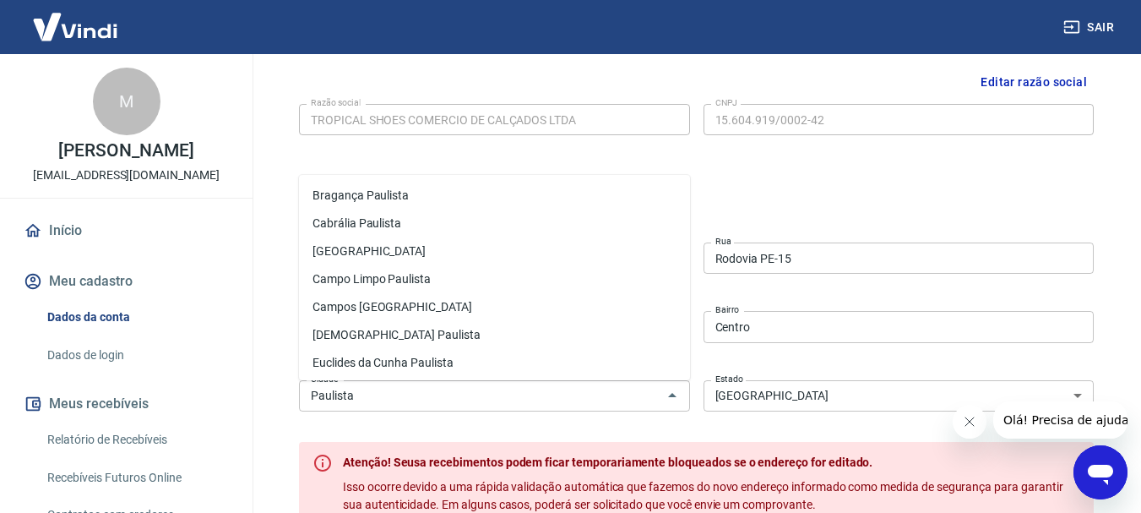
click at [995, 190] on div "Endereço da empresa CEP 53401-445 CEP [GEOGRAPHIC_DATA] PE-15 Rua Número km 16 …" at bounding box center [697, 410] width 822 height 463
click at [864, 171] on div "Editar razão social Razão social TROPICAL SHOES COMERCIO DE CALÇADOS LTDA Razão…" at bounding box center [697, 116] width 822 height 127
click at [683, 153] on div "Editar razão social Razão social TROPICAL SHOES COMERCIO DE CALÇADOS LTDA Razão…" at bounding box center [697, 116] width 822 height 127
click at [808, 324] on input "Centro" at bounding box center [899, 326] width 391 height 31
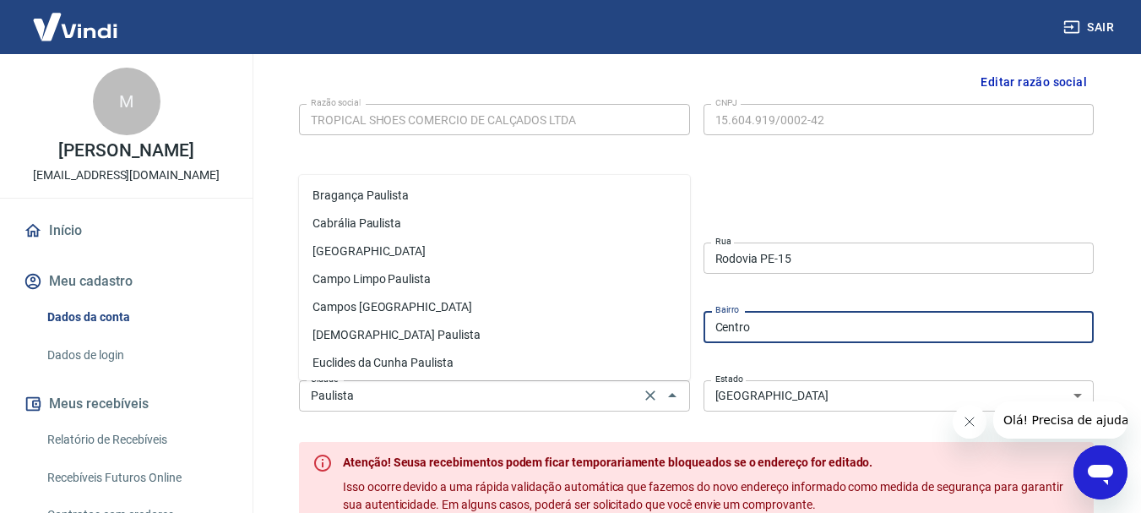
click at [604, 408] on div "Paulista Cidade" at bounding box center [494, 395] width 391 height 31
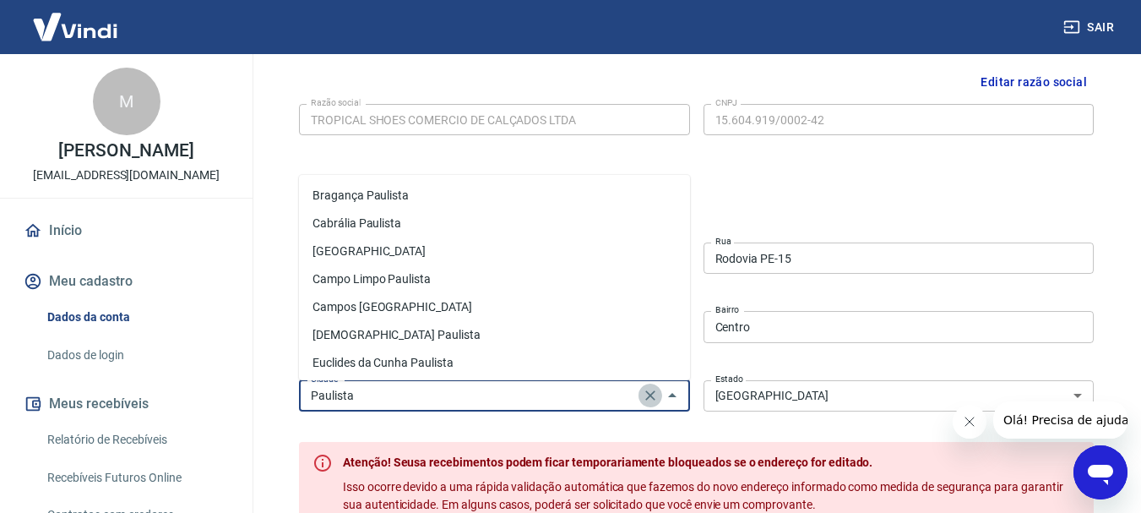
click at [651, 396] on icon "Clear" at bounding box center [650, 395] width 10 height 10
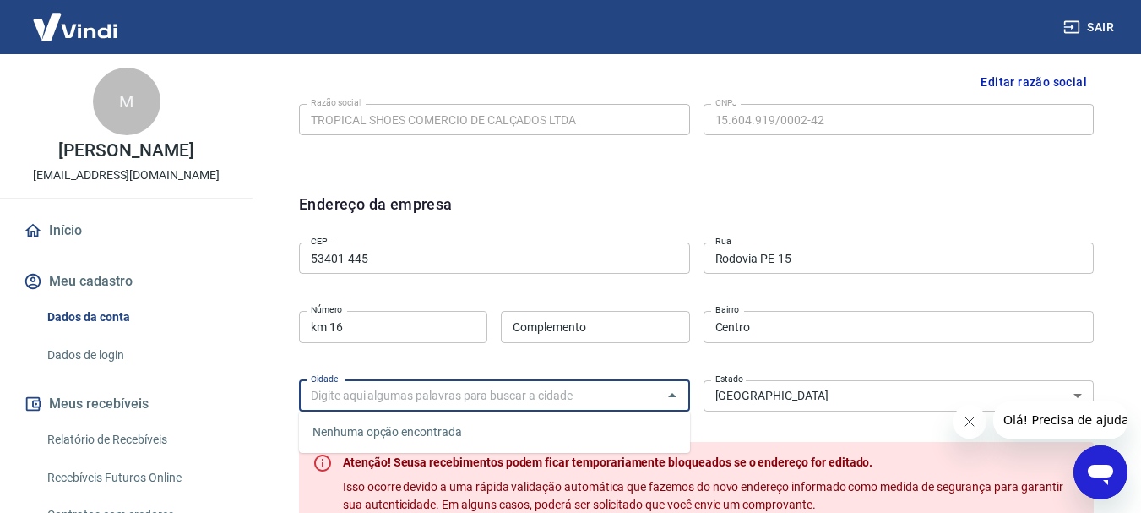
click at [483, 240] on div "CEP 53401-445 CEP [GEOGRAPHIC_DATA] PE-15 Rua Número km 16 Número Complemento C…" at bounding box center [696, 325] width 795 height 178
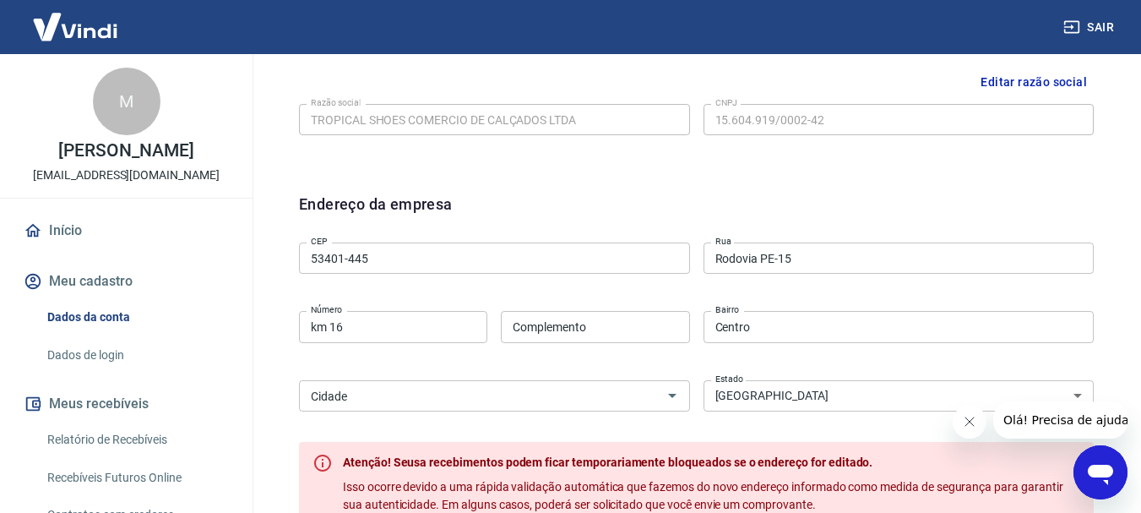
click at [491, 253] on input "53401-445" at bounding box center [494, 257] width 391 height 31
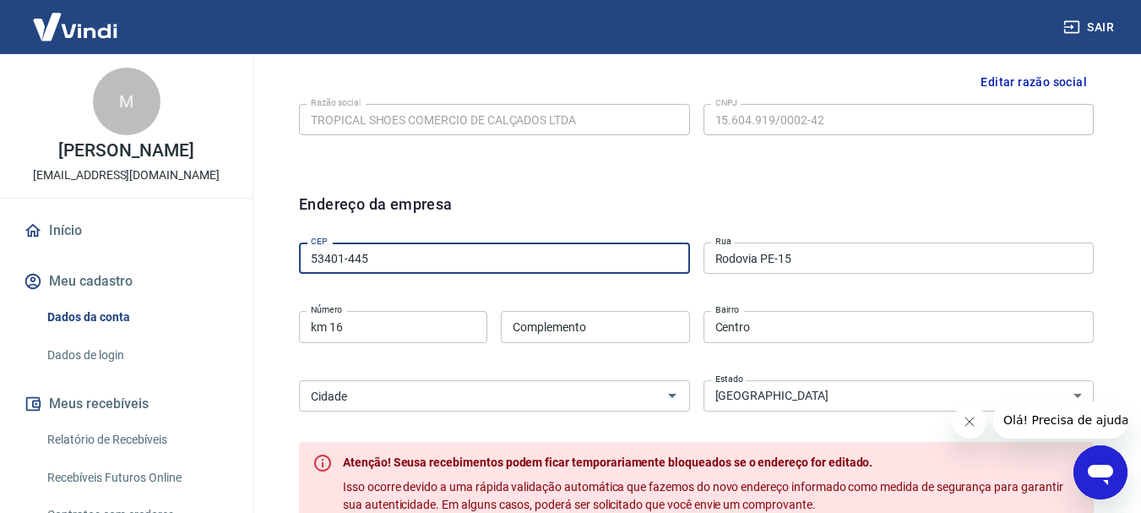
type input "53401-445"
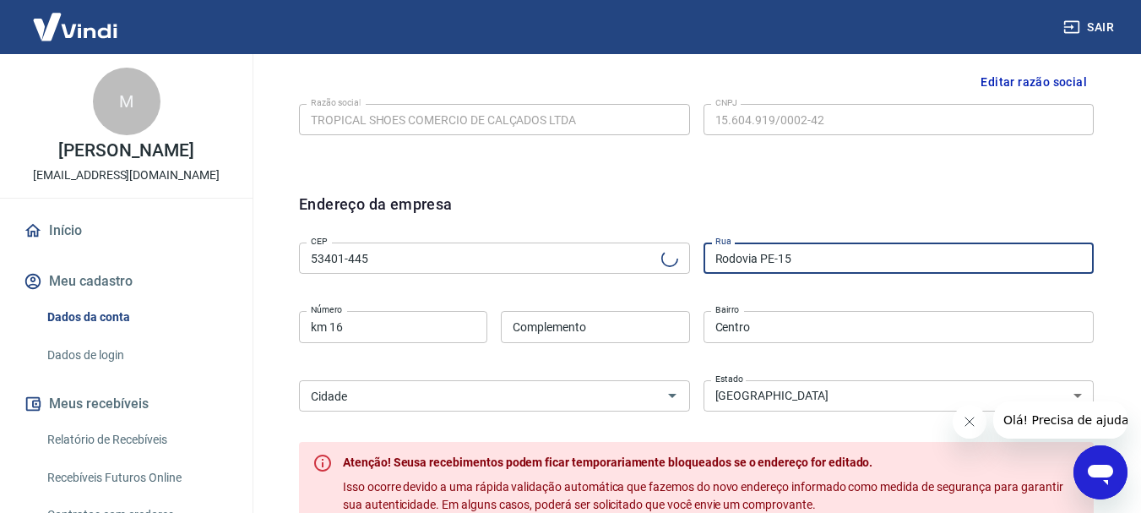
click at [873, 253] on input "Rodovia PE-15" at bounding box center [899, 257] width 391 height 31
type input "Paulista"
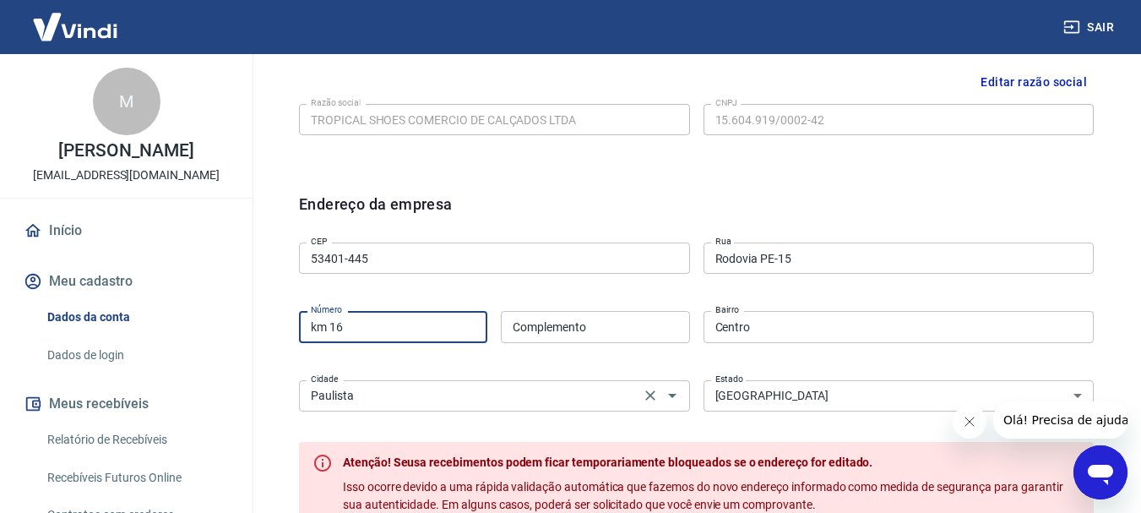
click at [448, 322] on input "km 16" at bounding box center [393, 326] width 188 height 31
type input "k"
type input "242"
click at [609, 327] on input "Complemento" at bounding box center [595, 326] width 188 height 31
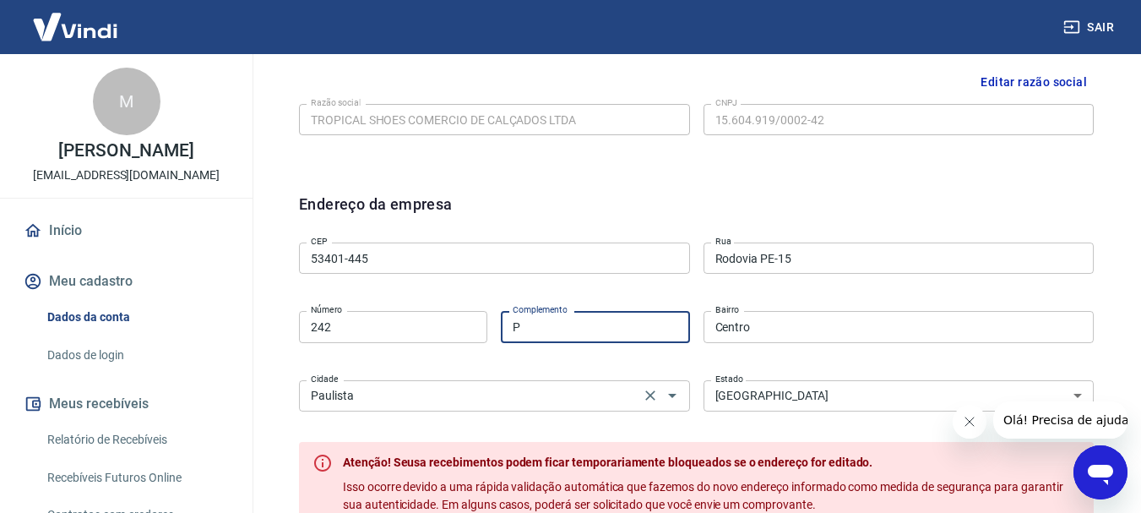
type input "Paulista North Way Lj BoraBora"
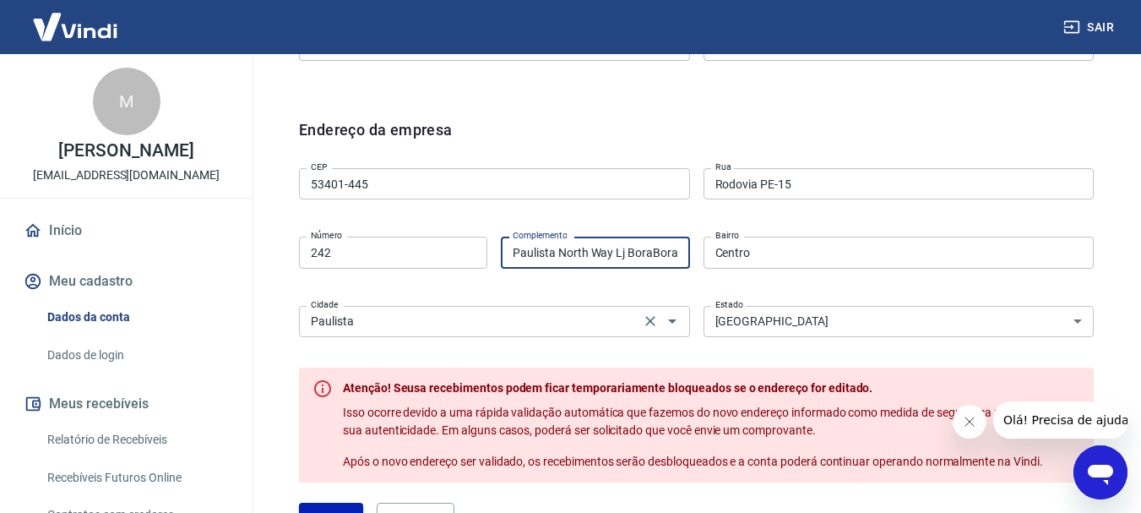
scroll to position [507, 0]
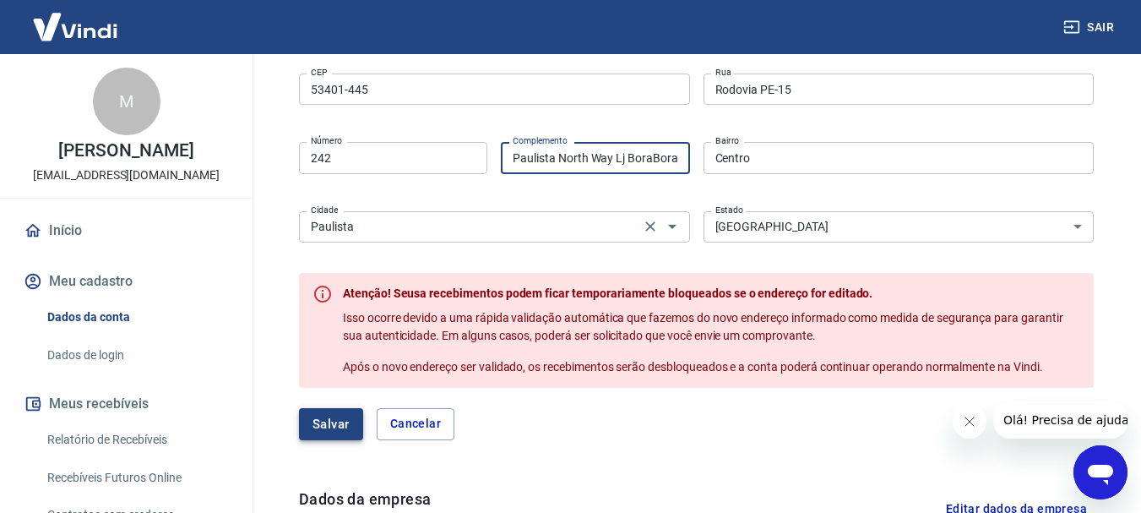
click at [325, 433] on button "Salvar" at bounding box center [331, 424] width 64 height 32
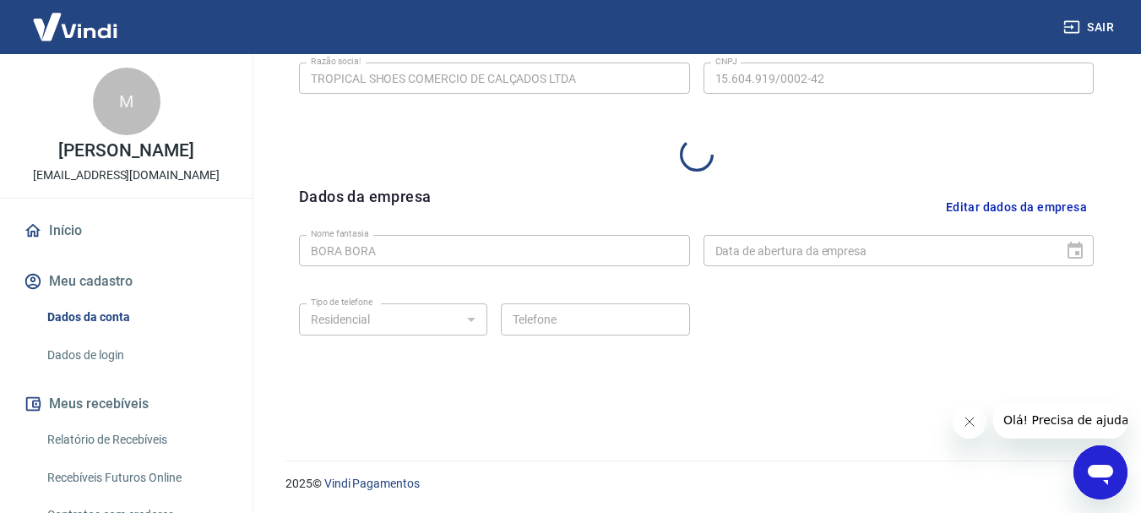
select select "PE"
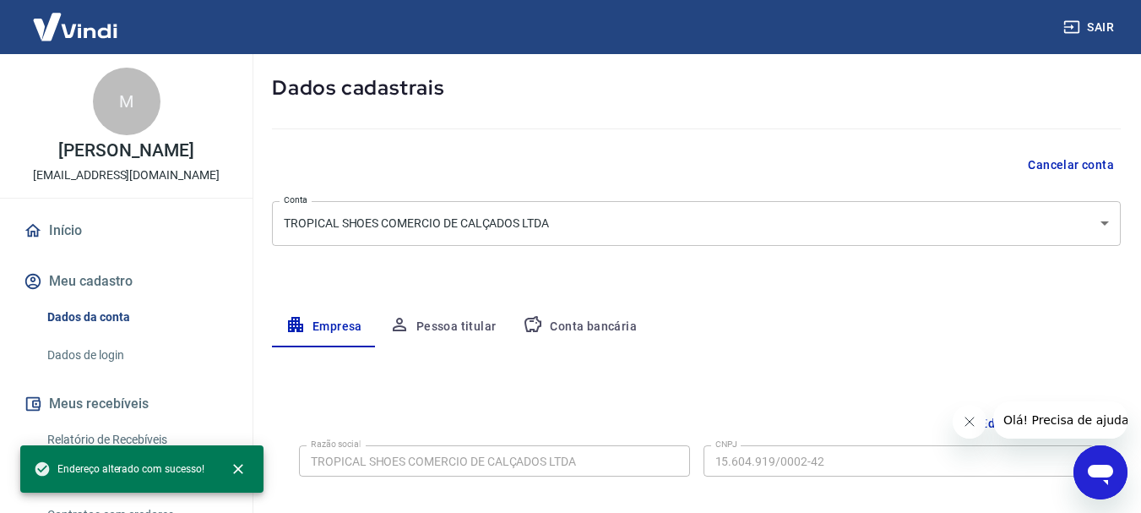
scroll to position [169, 0]
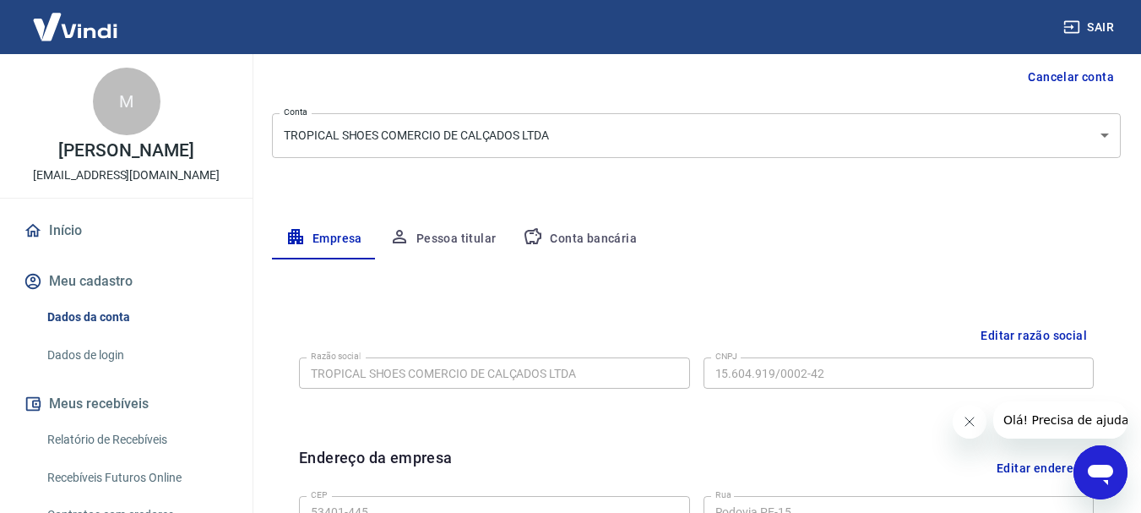
click at [122, 319] on link "Dados da conta" at bounding box center [137, 317] width 192 height 35
